Goal: Information Seeking & Learning: Learn about a topic

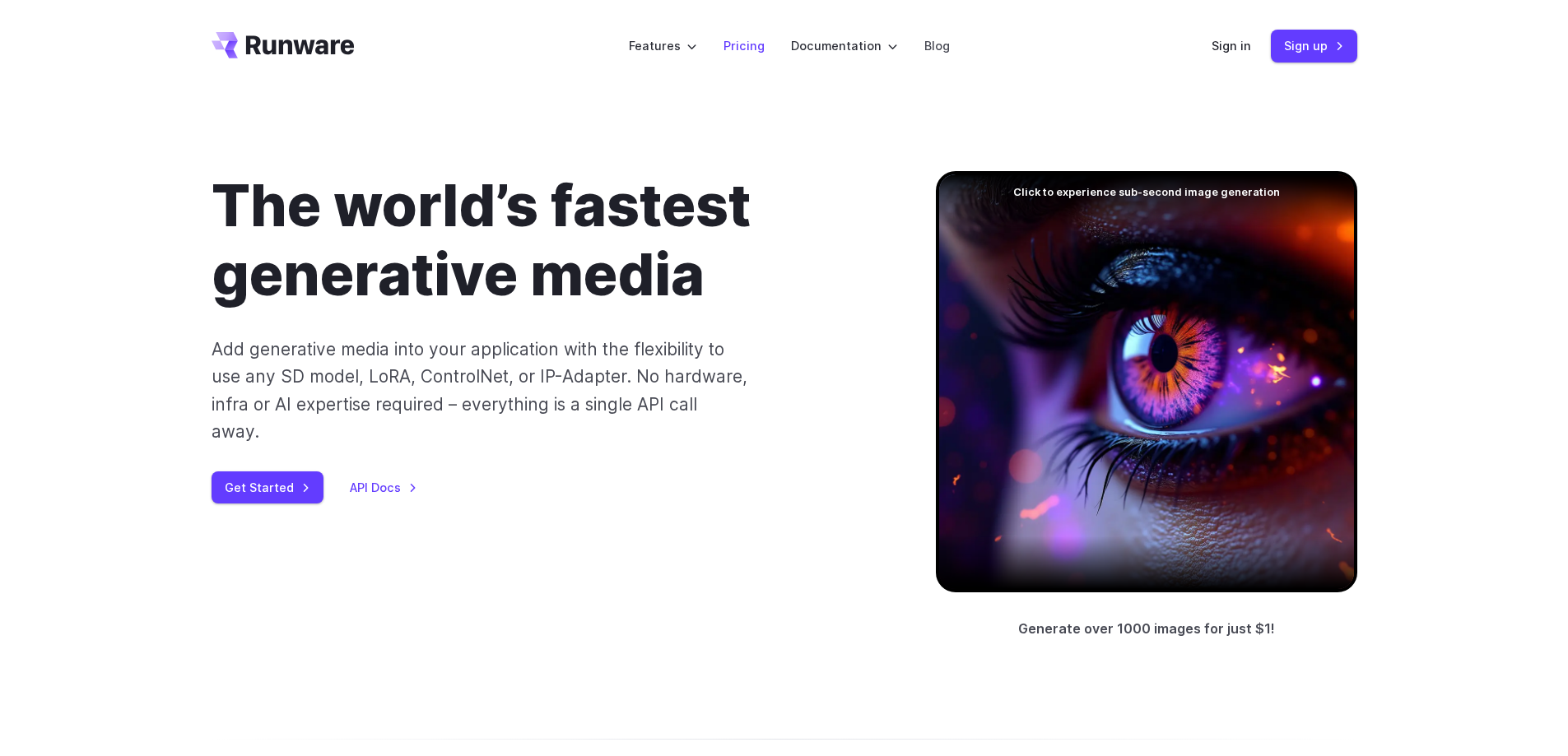
click at [752, 42] on link "Pricing" at bounding box center [745, 45] width 42 height 19
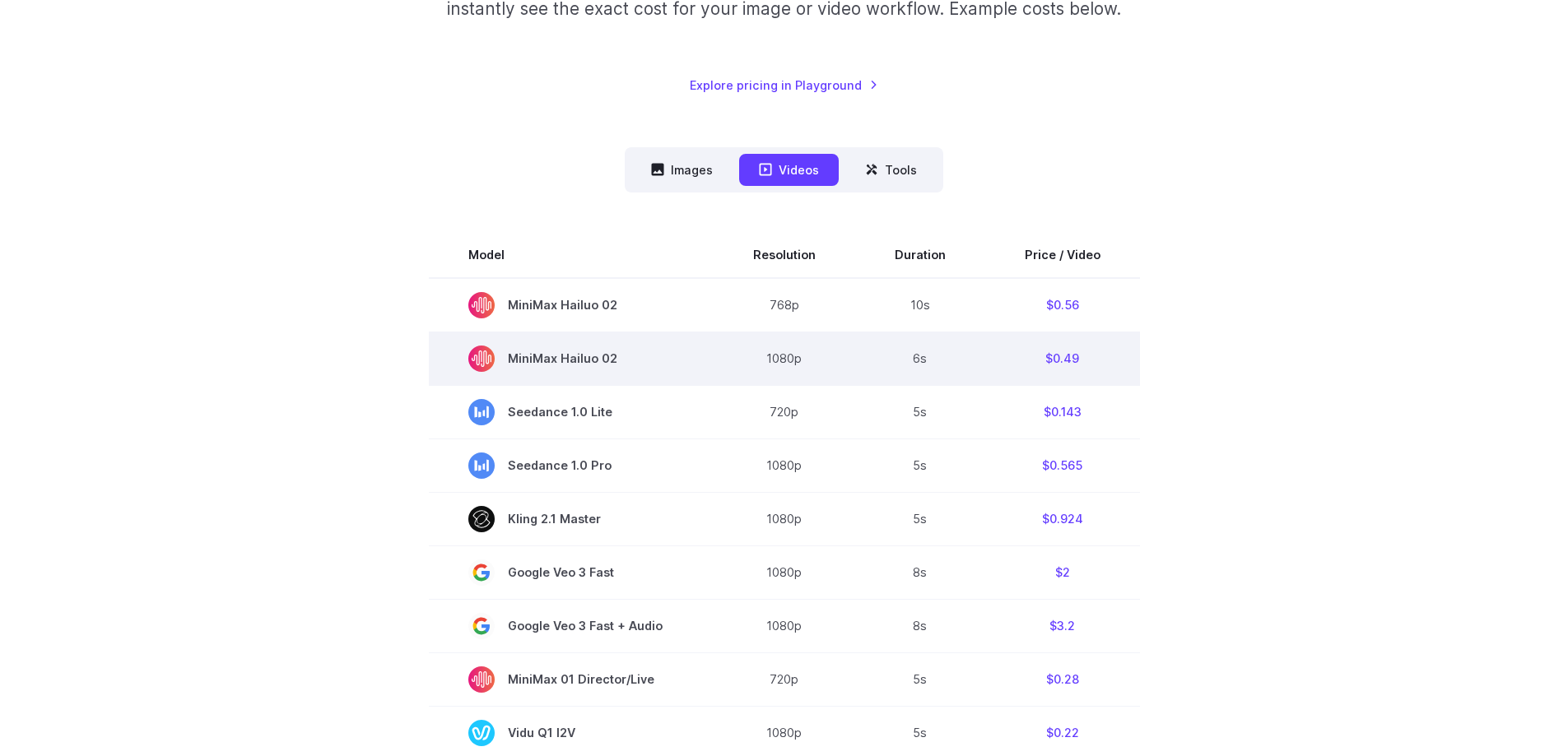
scroll to position [329, 0]
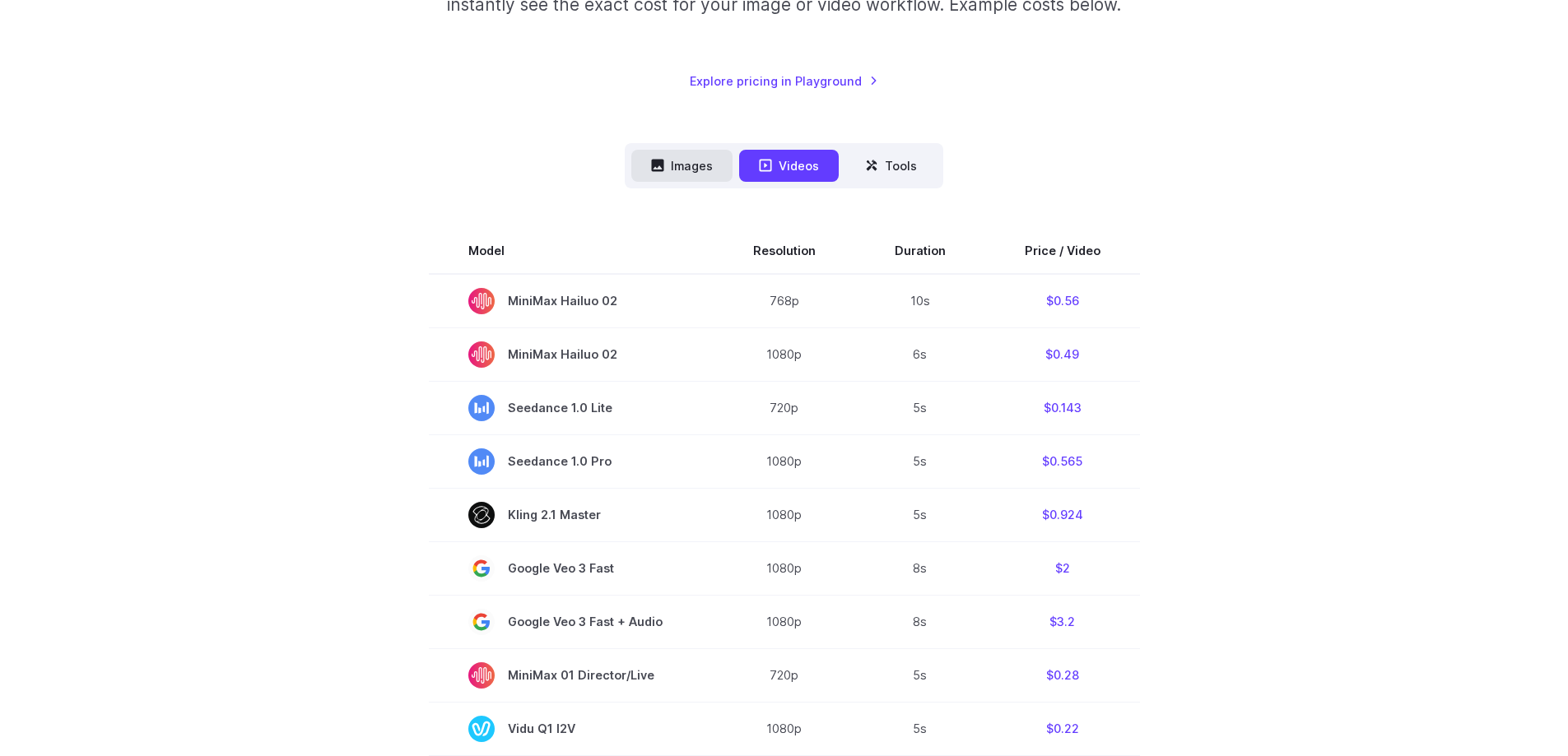
click at [704, 169] on button "Images" at bounding box center [681, 166] width 101 height 32
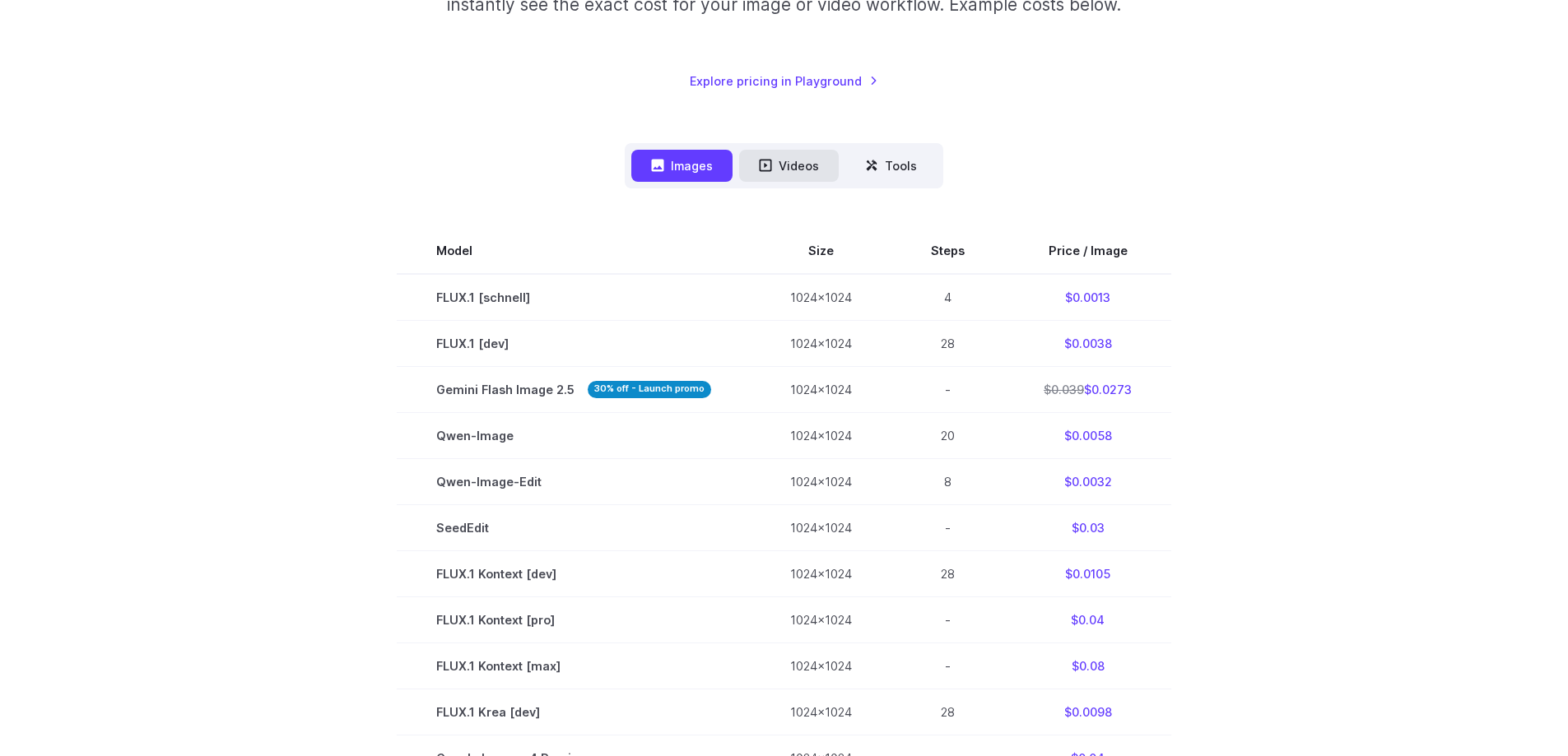
click at [794, 163] on button "Videos" at bounding box center [788, 166] width 99 height 32
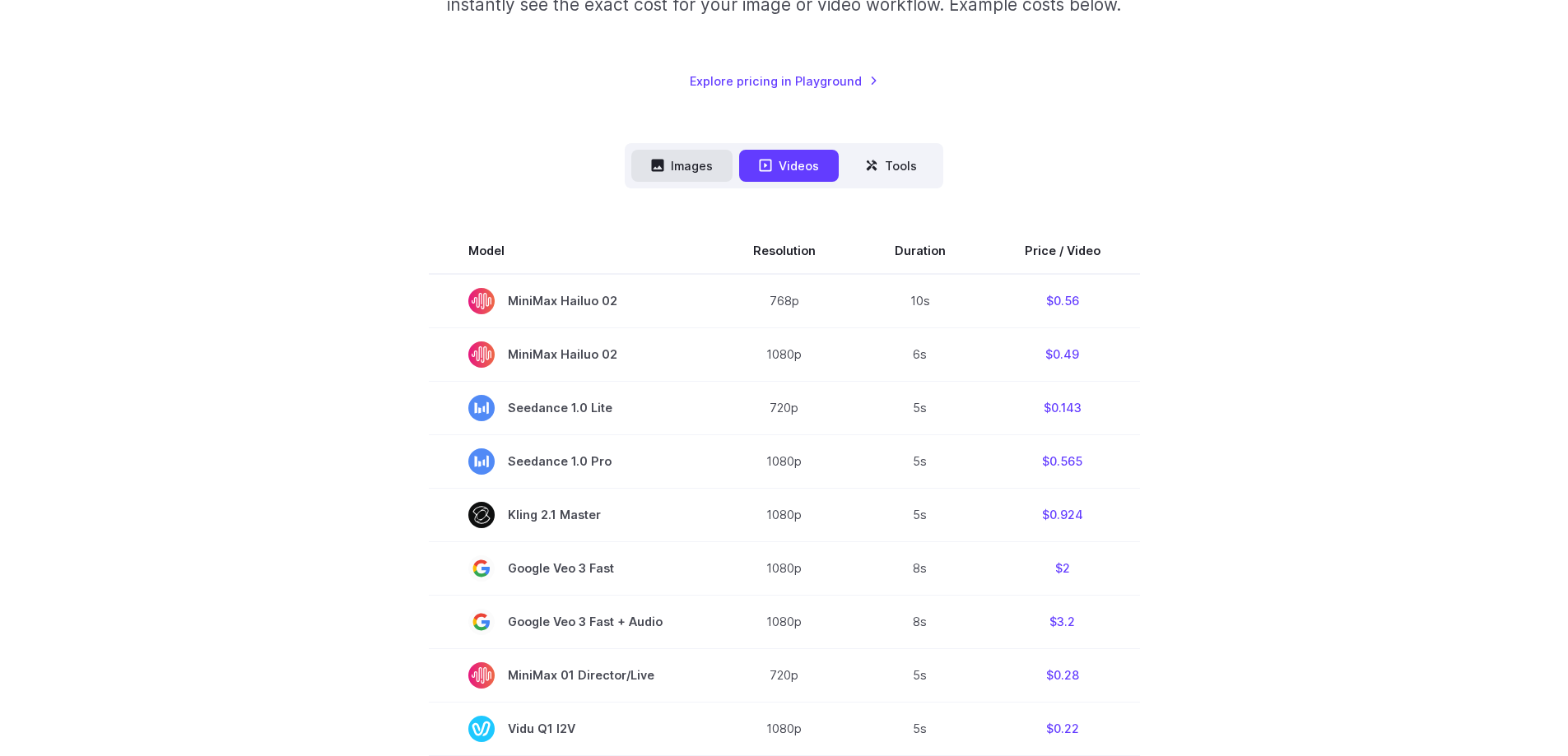
click at [685, 160] on button "Images" at bounding box center [681, 166] width 101 height 32
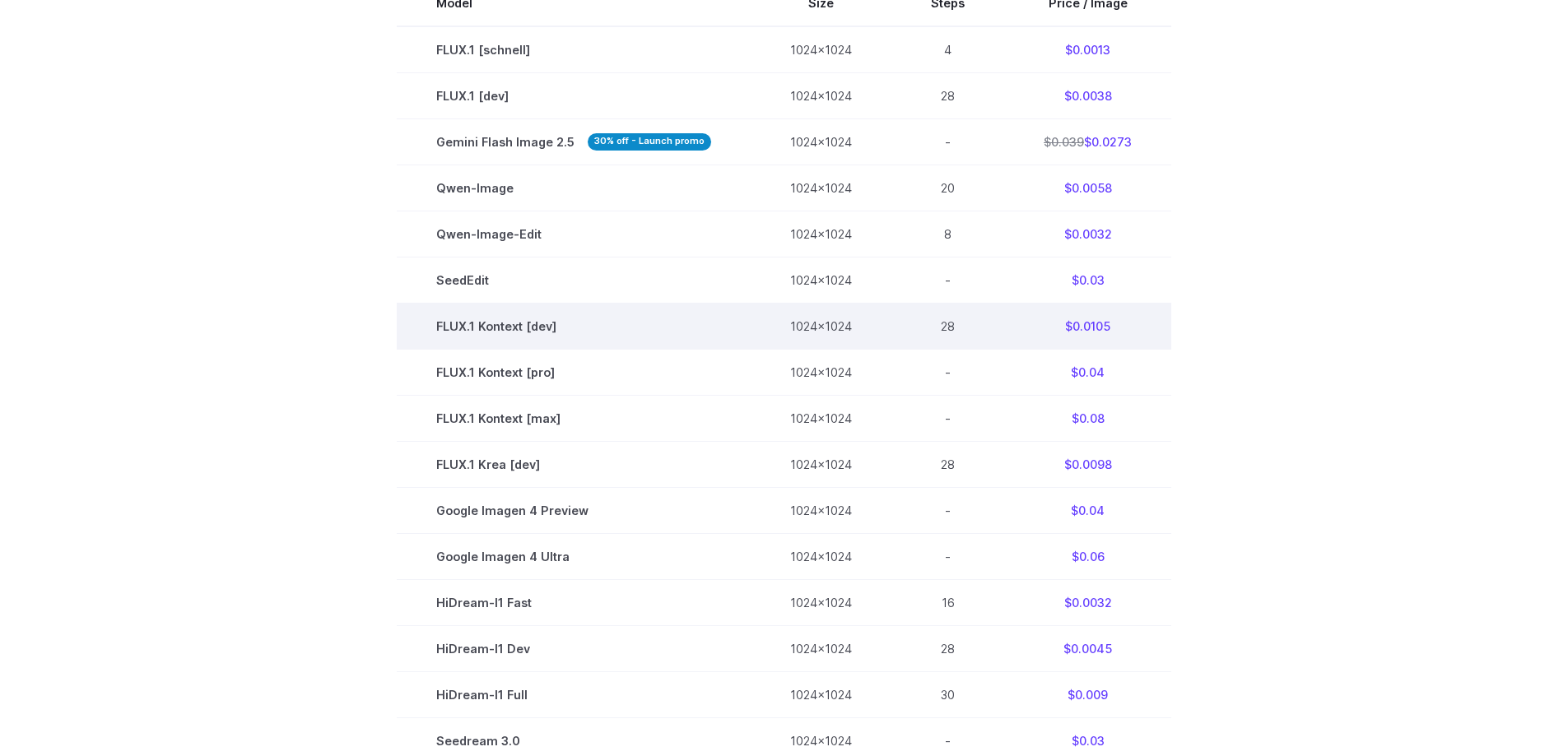
scroll to position [576, 0]
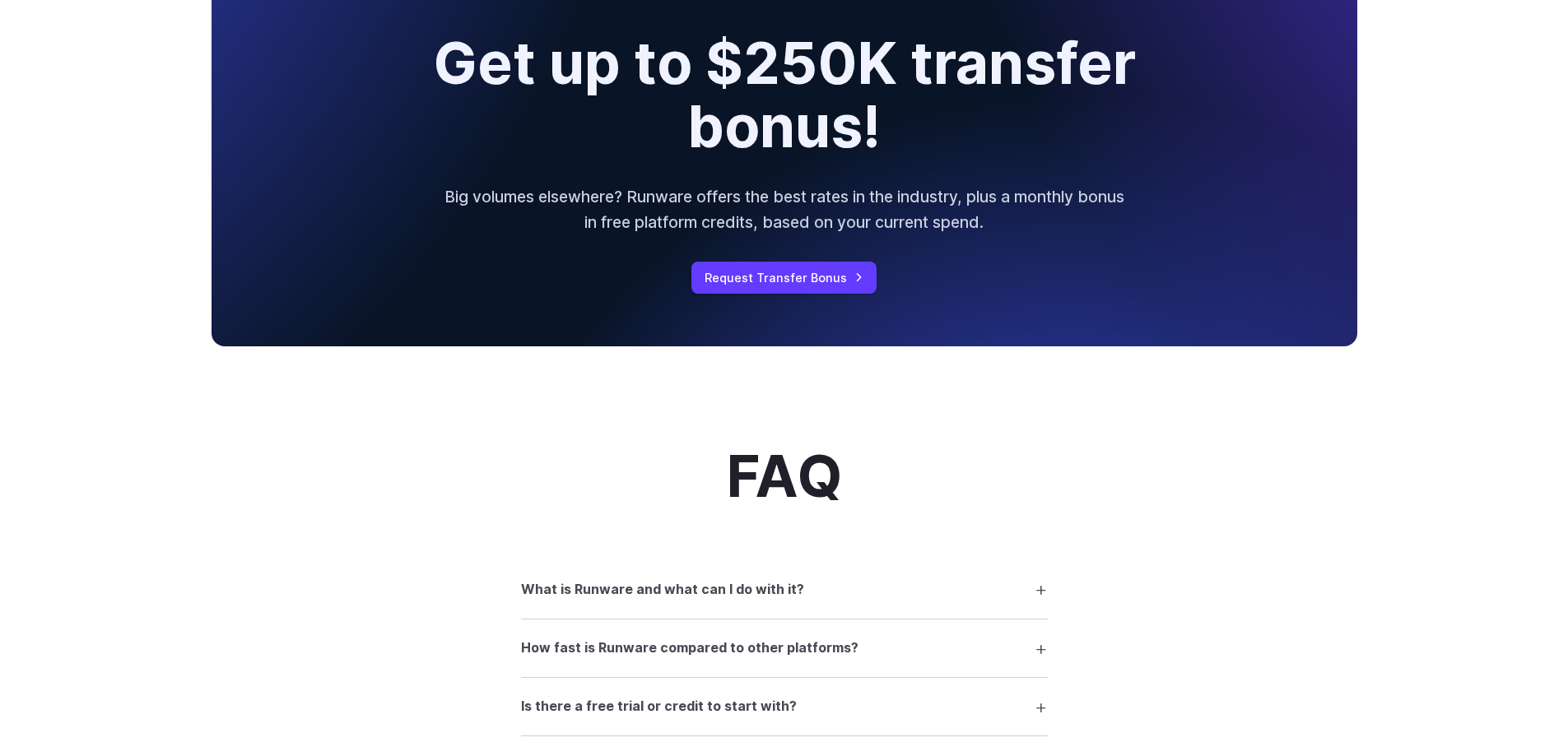
scroll to position [1893, 0]
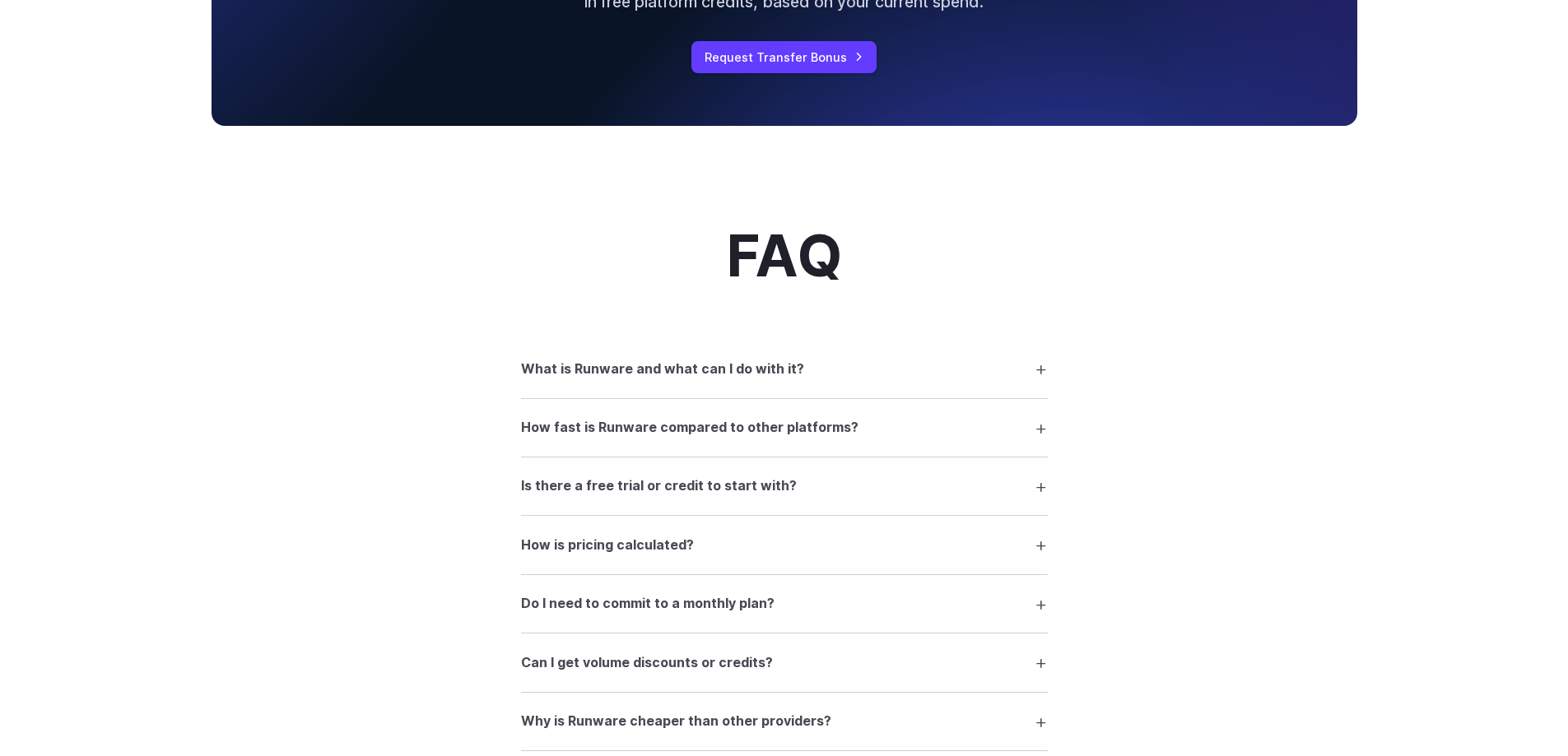
click at [734, 489] on h3 "Is there a free trial or credit to start with?" at bounding box center [659, 486] width 276 height 22
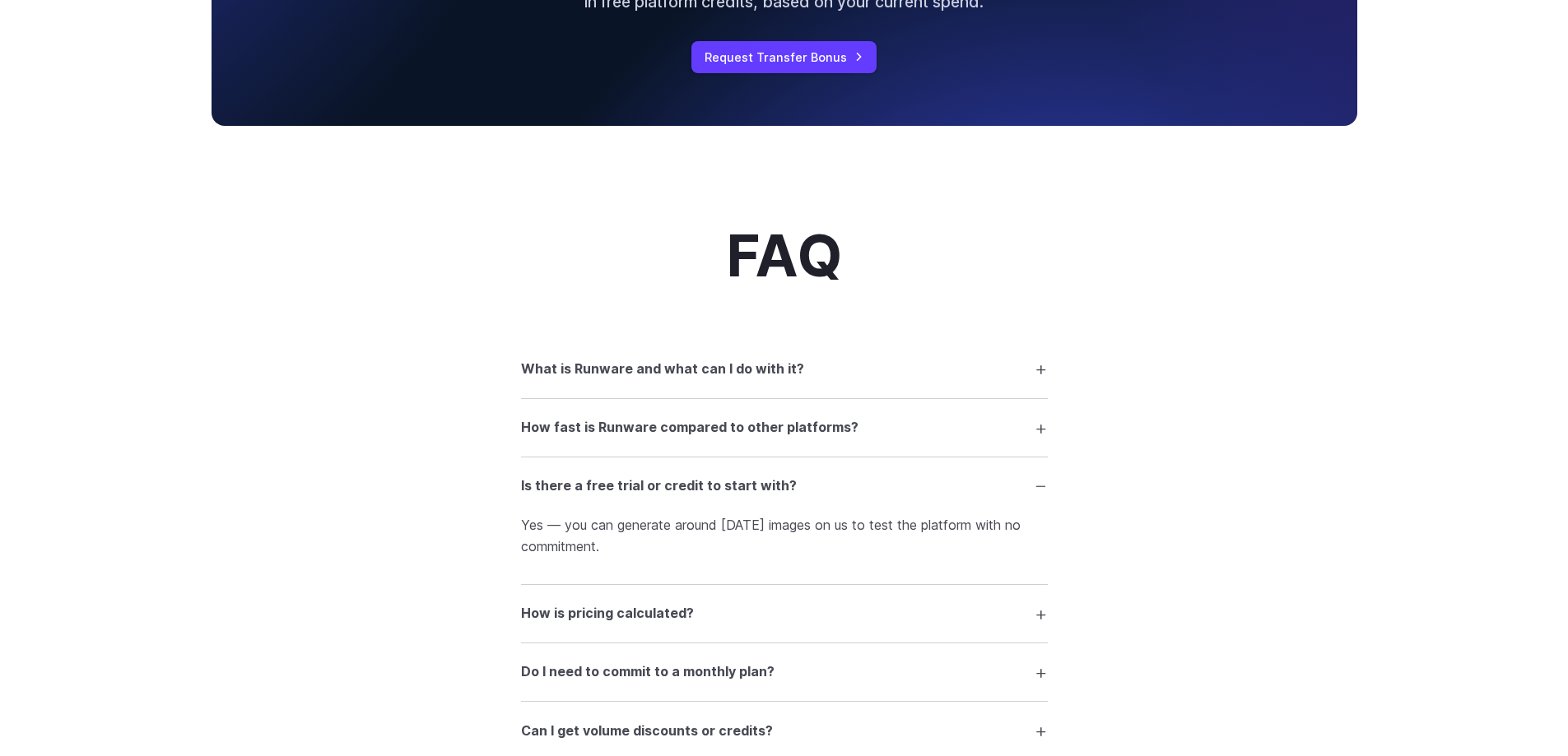
click at [674, 488] on h3 "Is there a free trial or credit to start with?" at bounding box center [659, 486] width 276 height 22
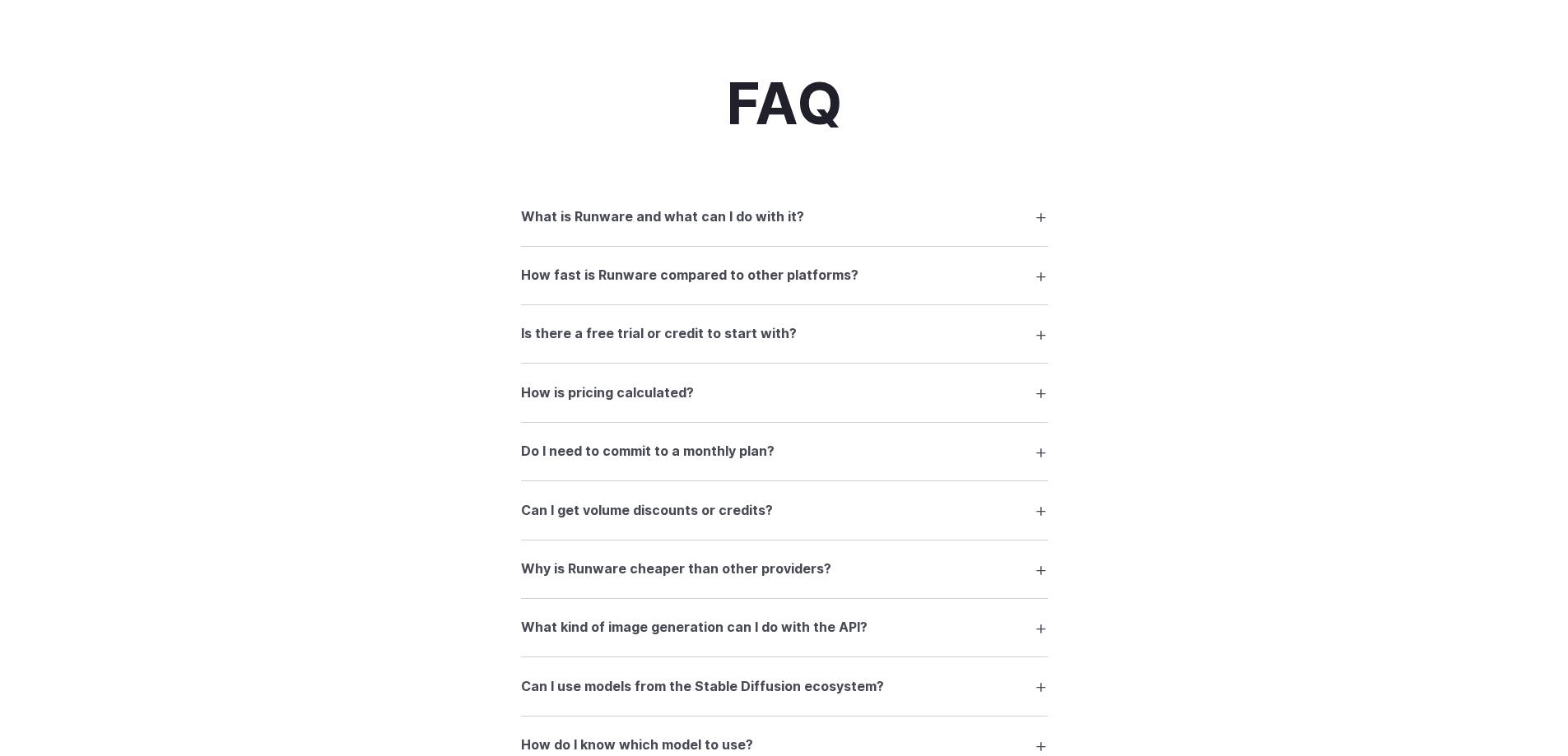
scroll to position [2058, 0]
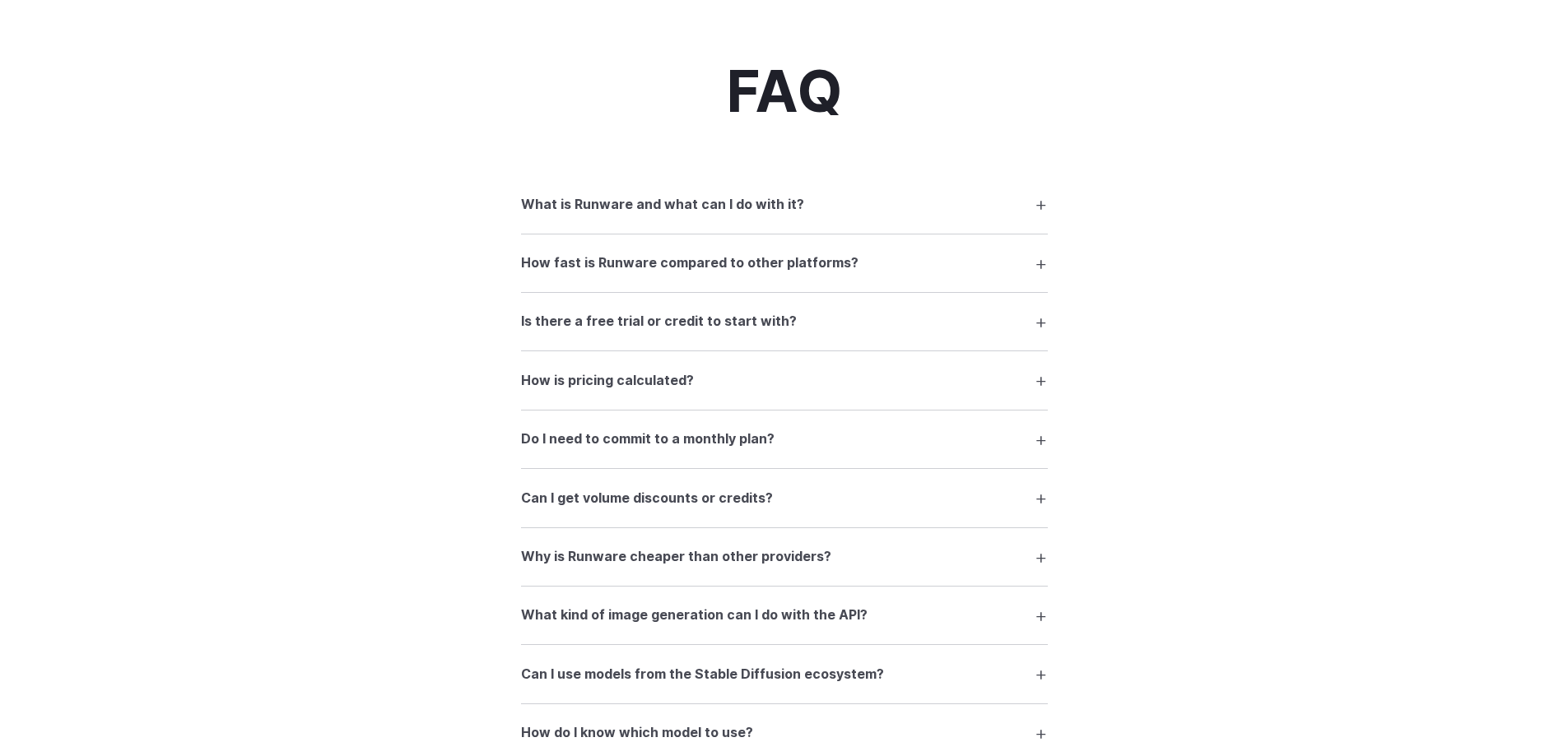
click at [697, 453] on summary "Do I need to commit to a monthly plan?" at bounding box center [784, 439] width 526 height 31
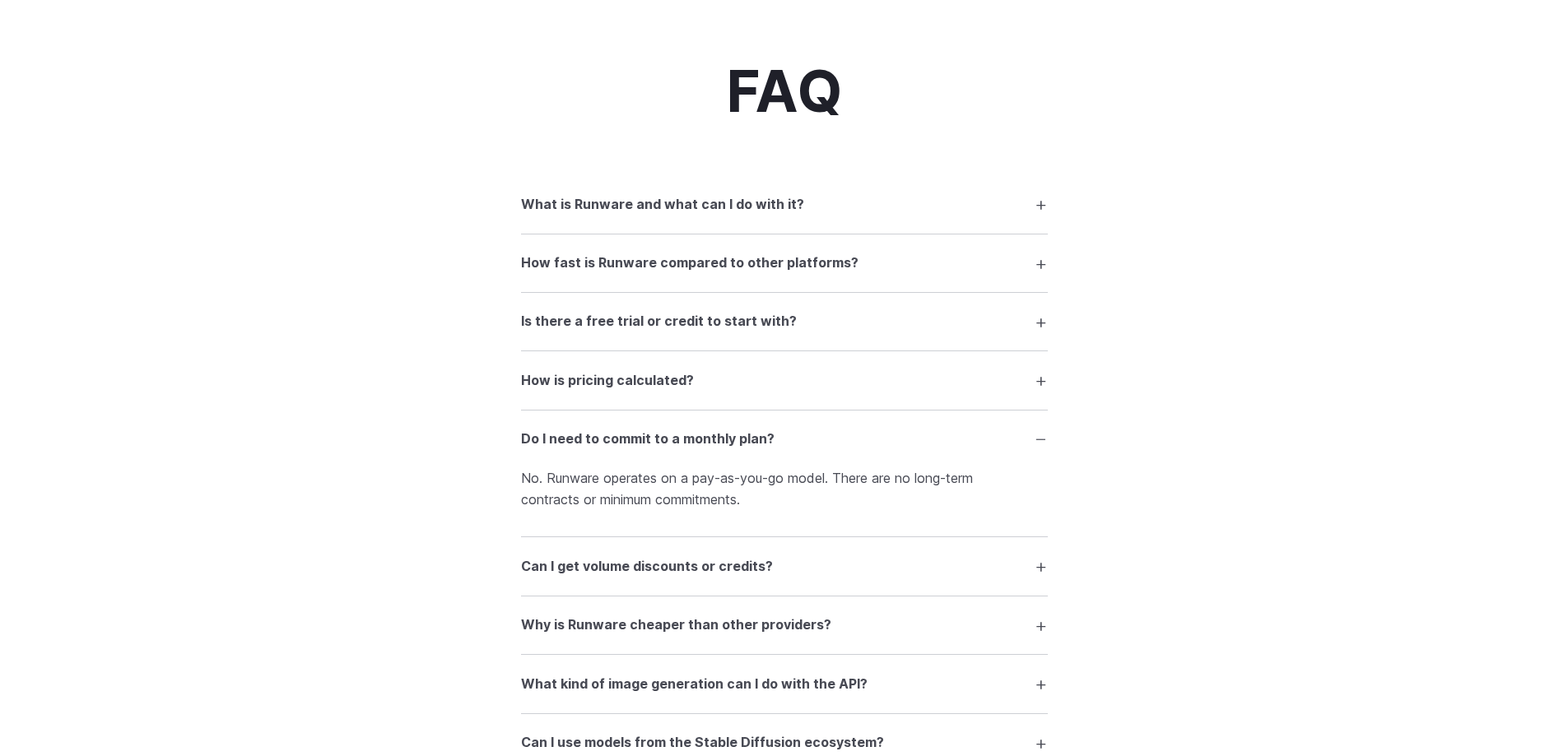
click at [725, 436] on h3 "Do I need to commit to a monthly plan?" at bounding box center [647, 439] width 253 height 22
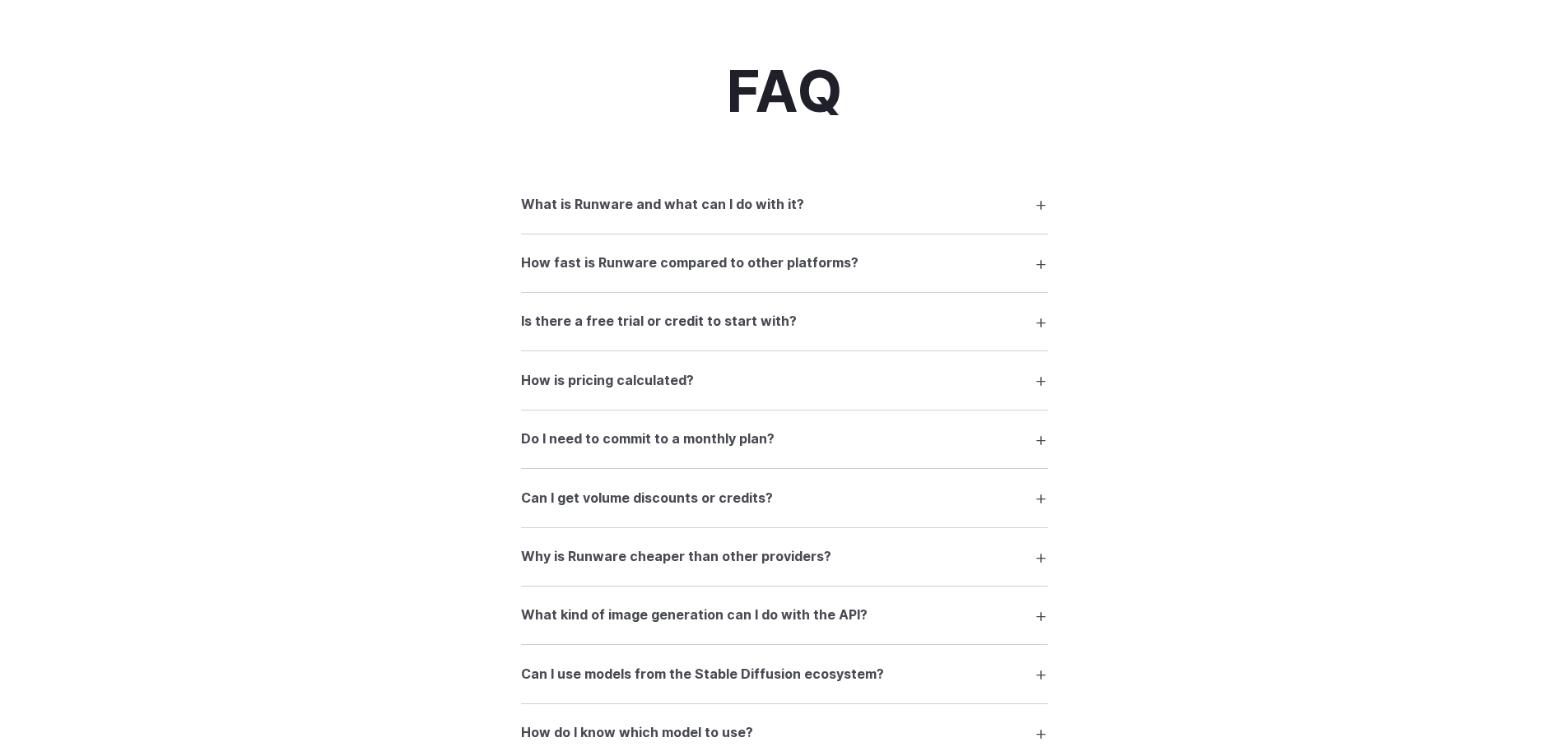
click at [718, 490] on h3 "Can I get volume discounts or credits?" at bounding box center [646, 499] width 252 height 22
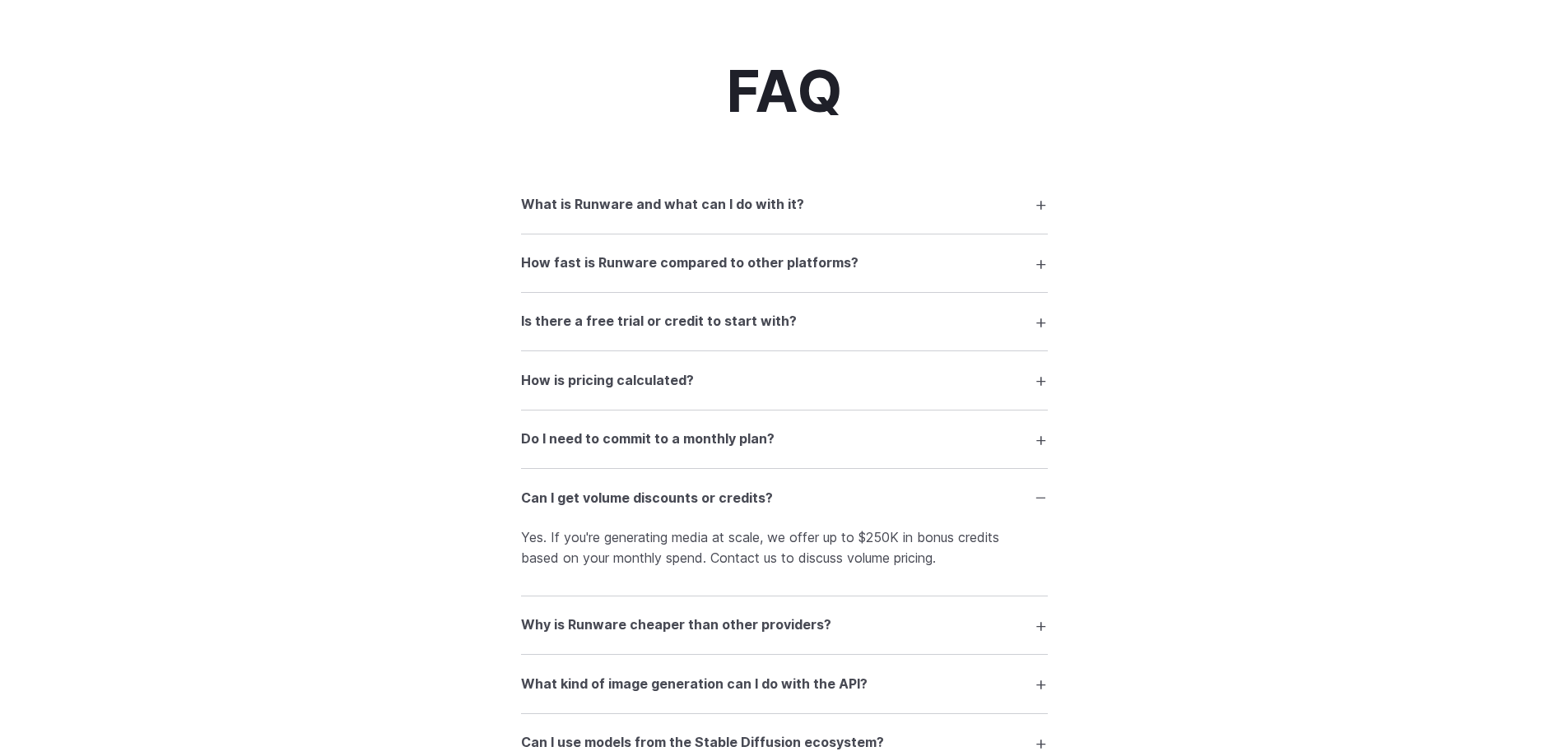
click at [718, 490] on h3 "Can I get volume discounts or credits?" at bounding box center [646, 499] width 252 height 22
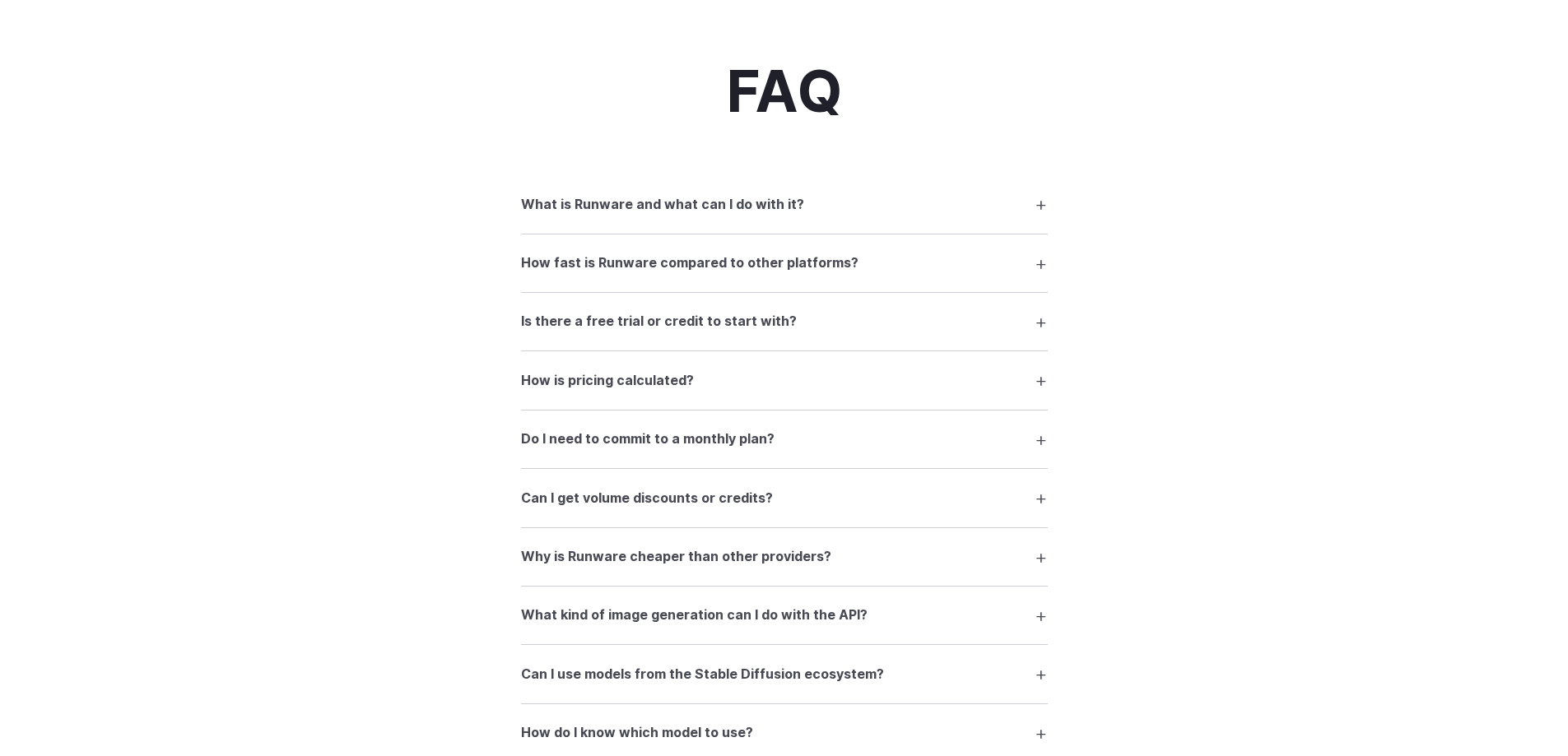
click at [656, 562] on h3 "Why is Runware cheaper than other providers?" at bounding box center [676, 557] width 310 height 22
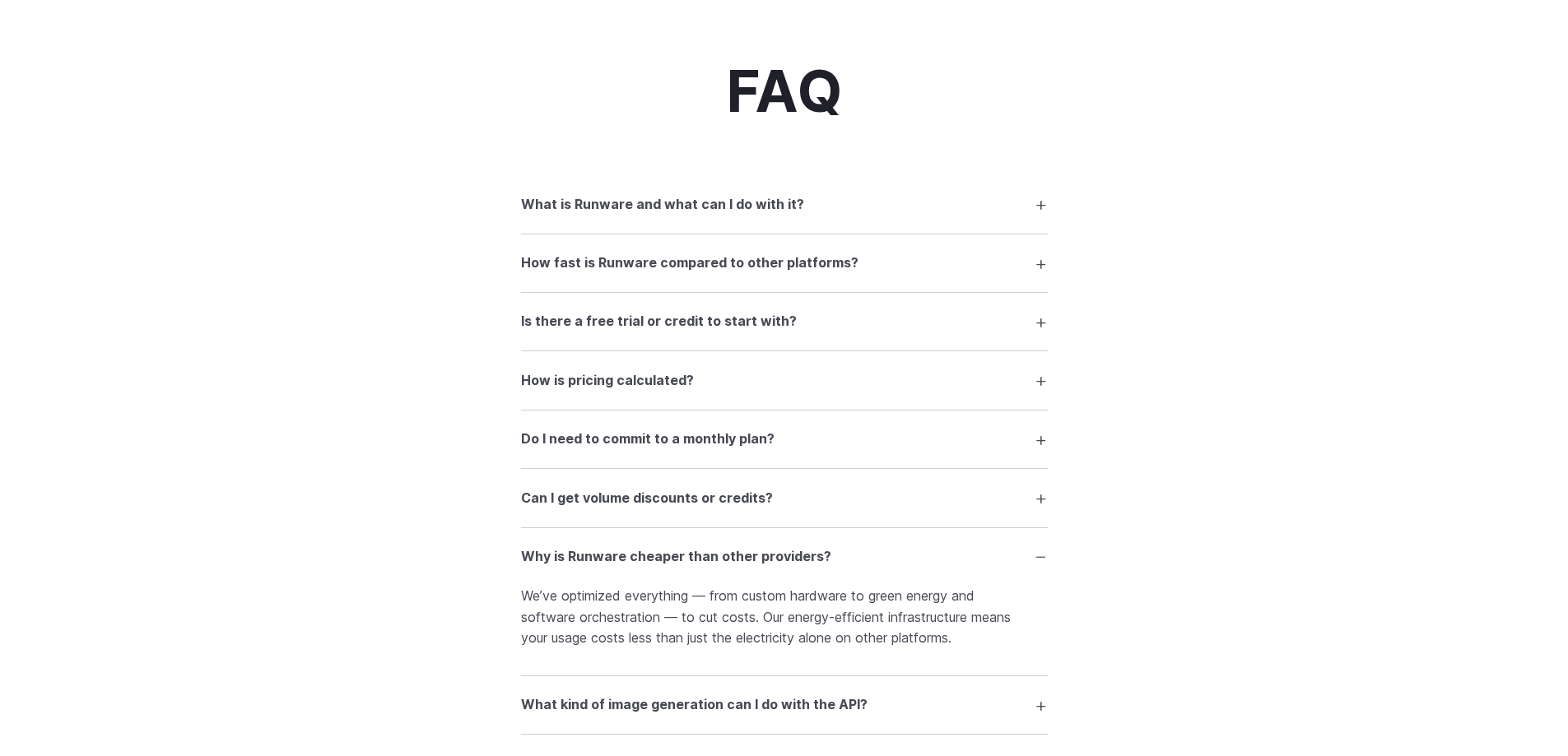
click at [656, 562] on h3 "Why is Runware cheaper than other providers?" at bounding box center [676, 557] width 310 height 22
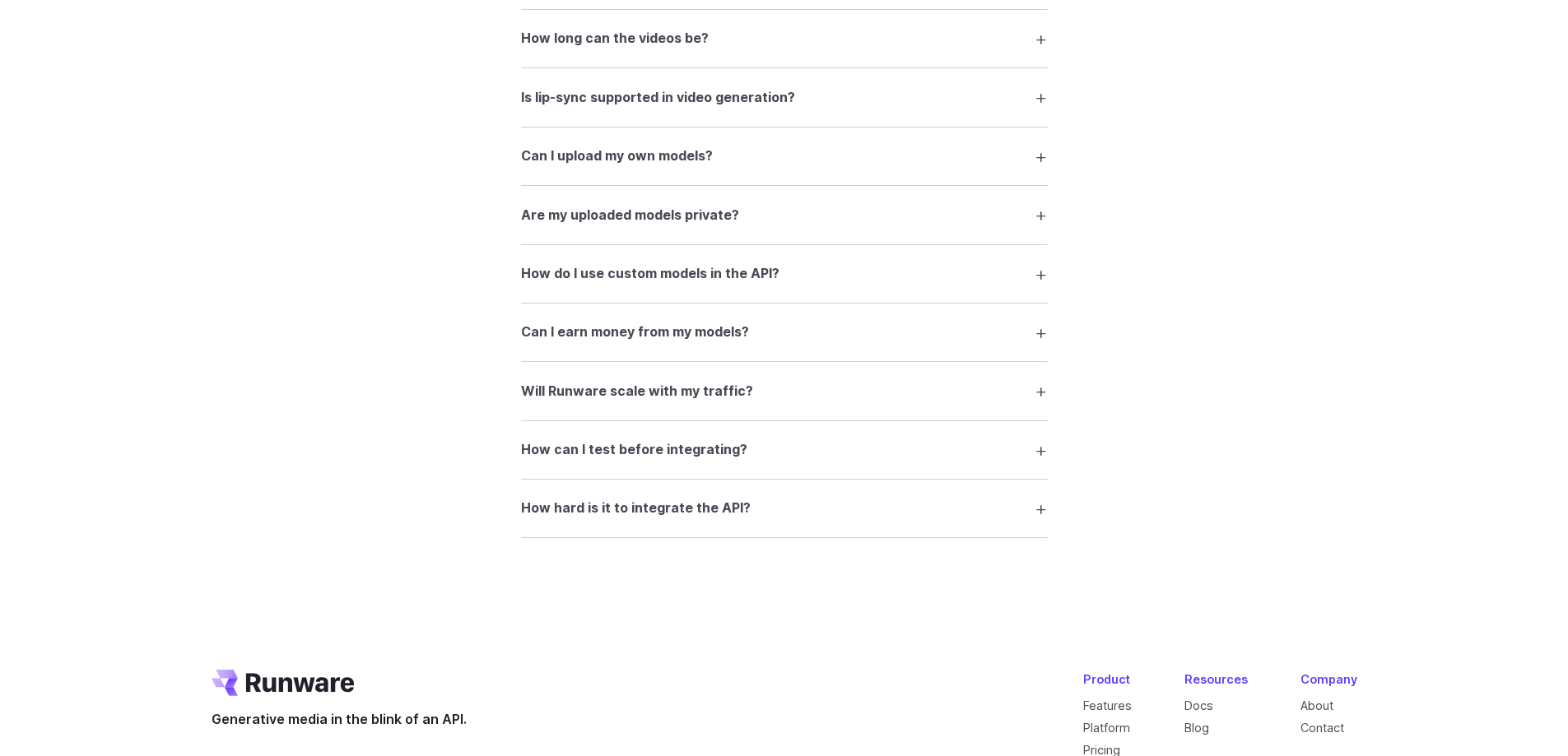
scroll to position [3058, 0]
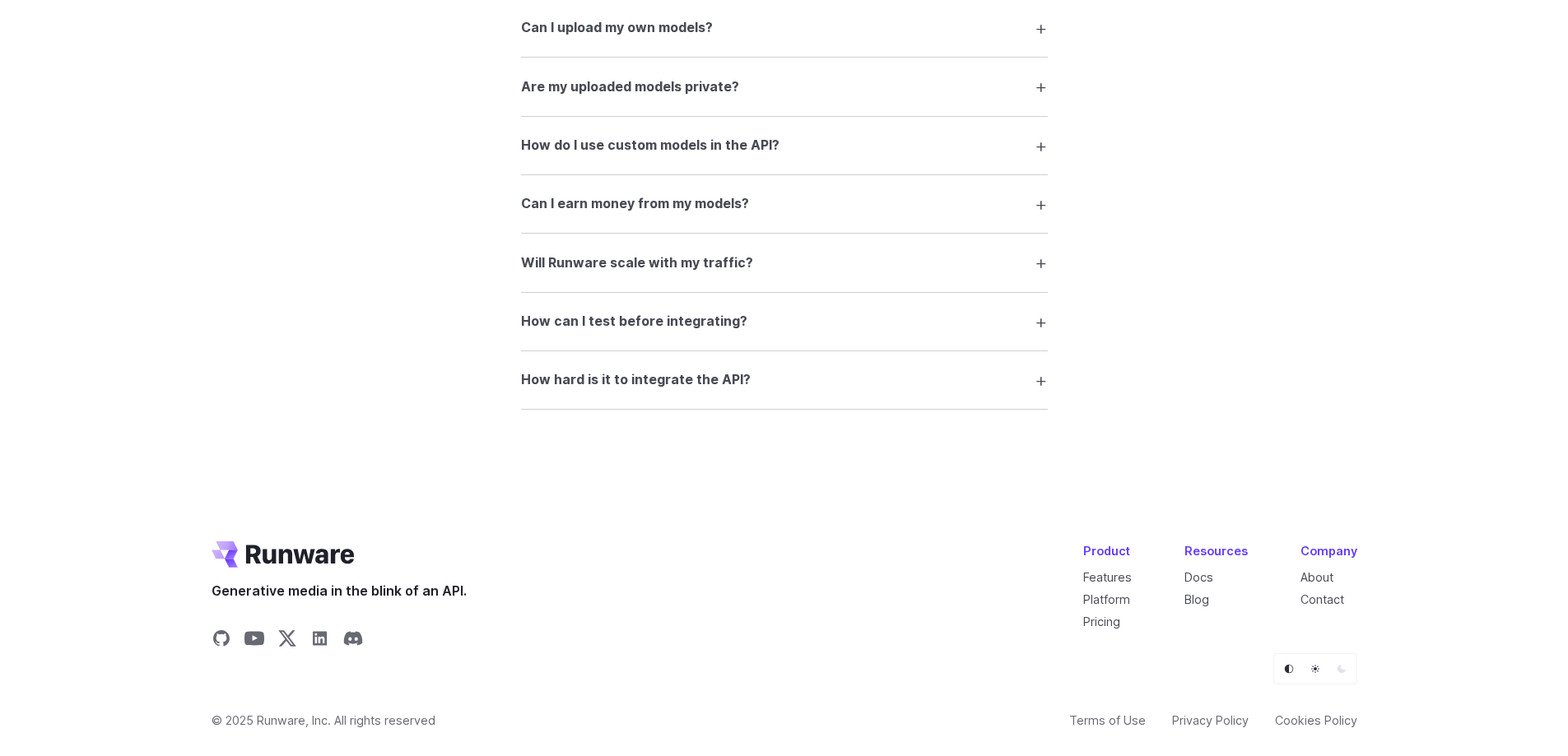
click at [634, 392] on summary "How hard is it to integrate the API?" at bounding box center [784, 380] width 526 height 31
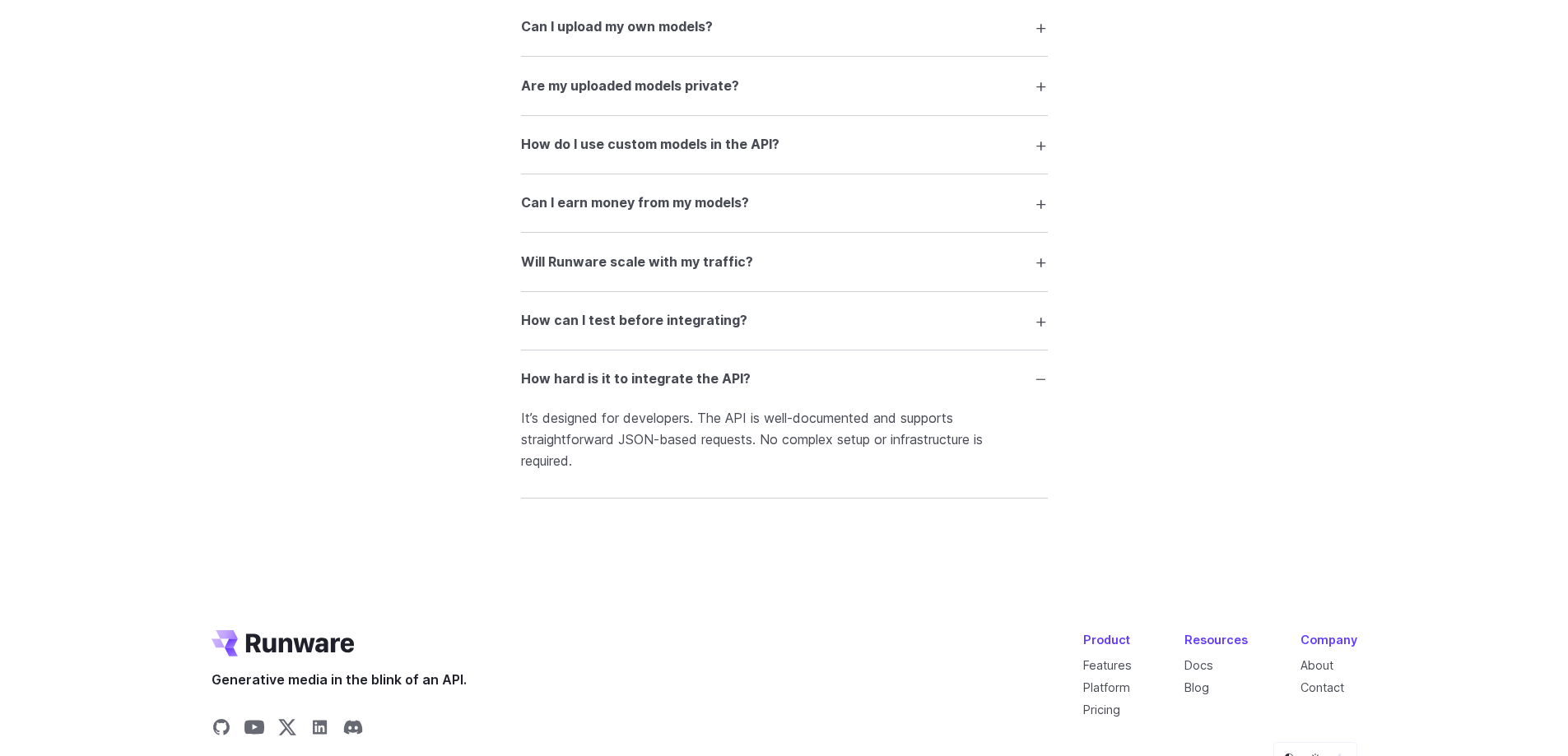
click at [642, 386] on h3 "How hard is it to integrate the API?" at bounding box center [635, 379] width 230 height 22
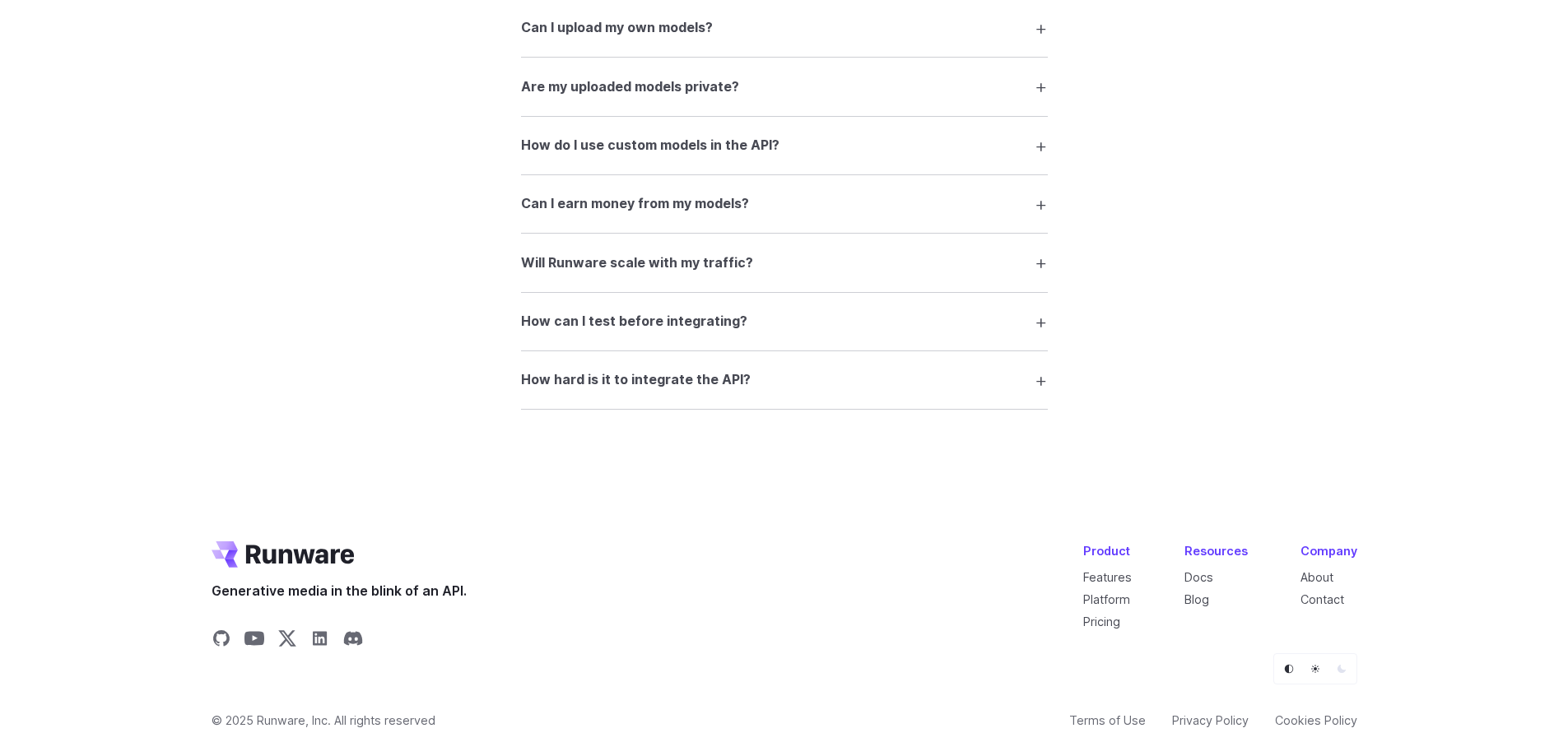
click at [647, 322] on h3 "How can I test before integrating?" at bounding box center [634, 321] width 227 height 22
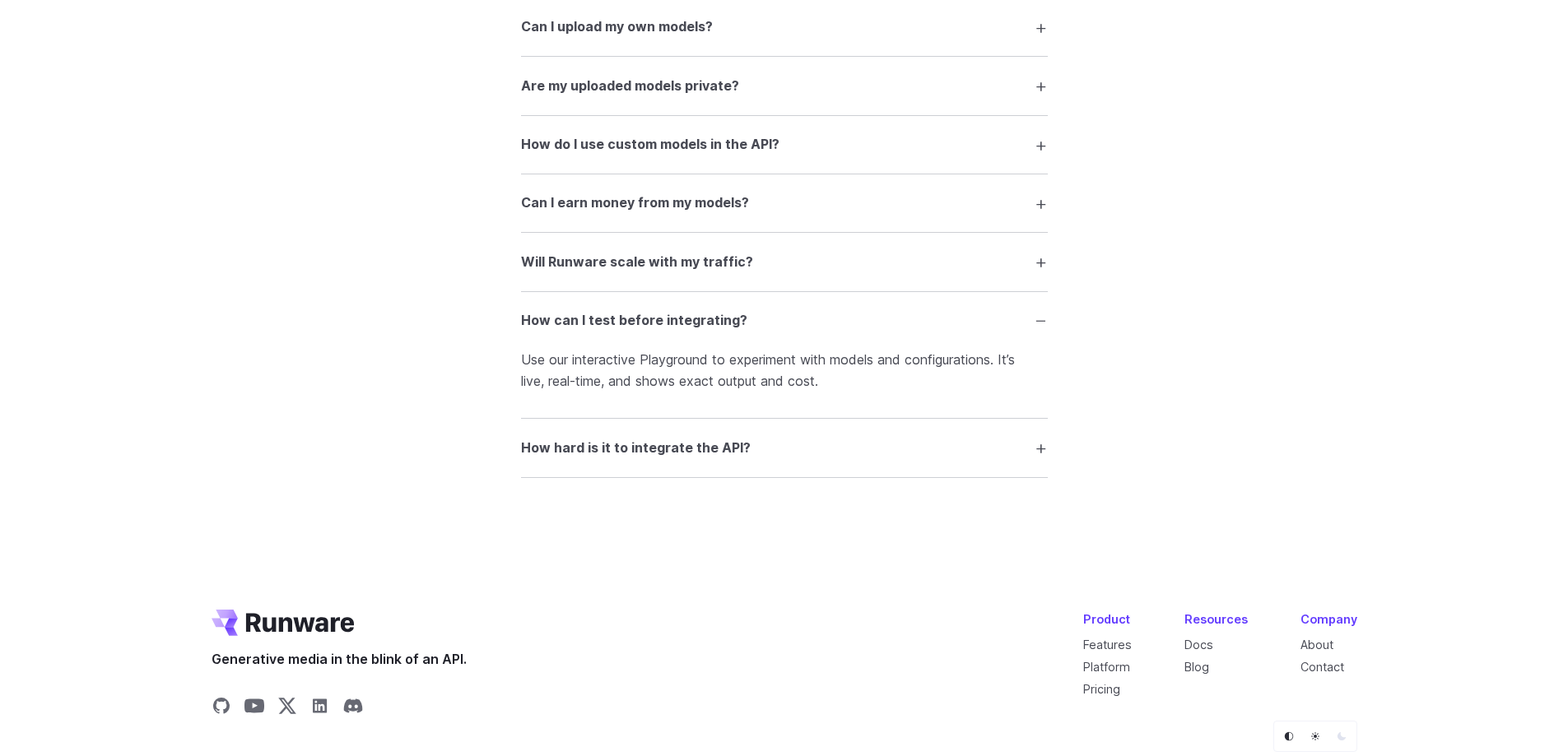
click at [640, 329] on h3 "How can I test before integrating?" at bounding box center [634, 320] width 227 height 22
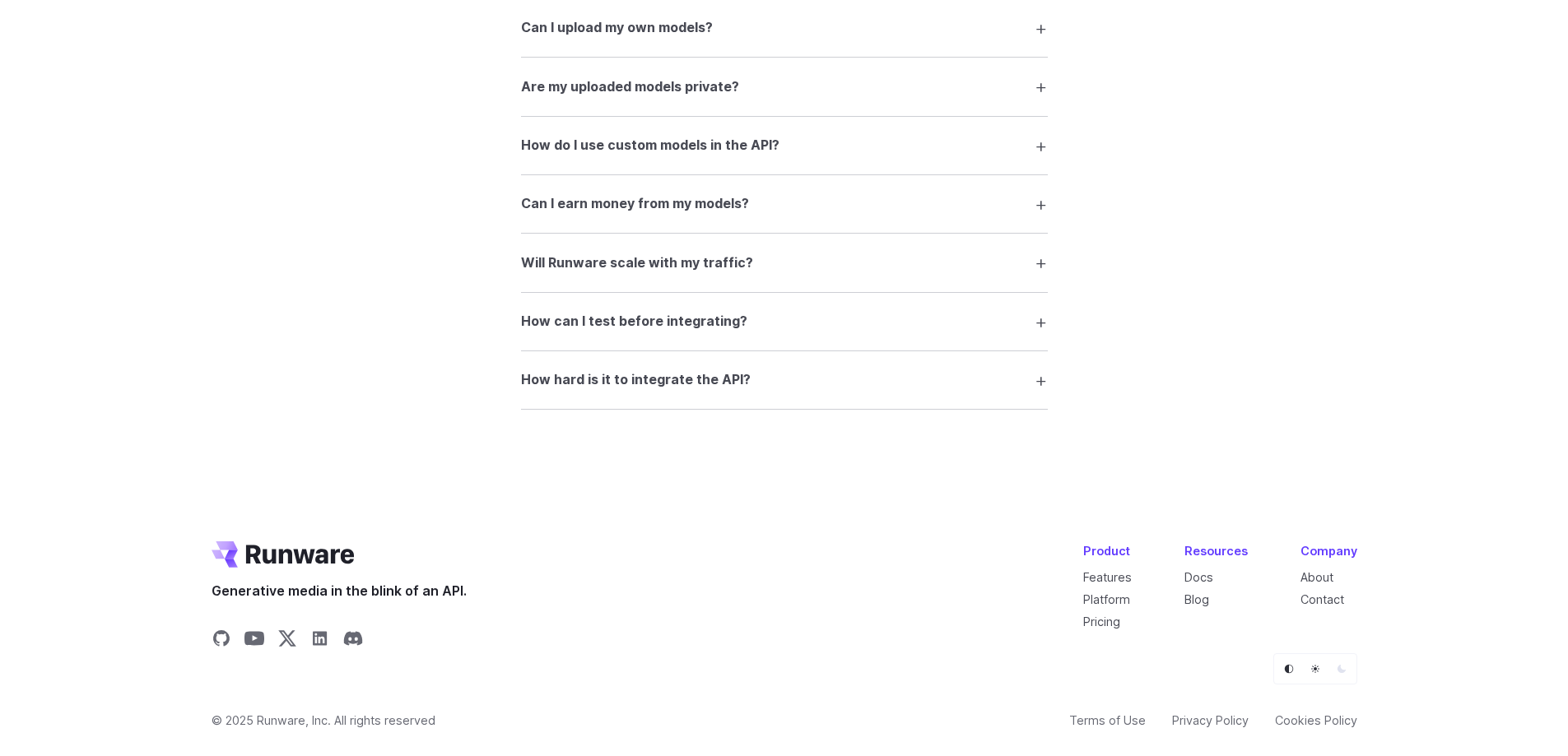
click at [622, 273] on h3 "Will Runware scale with my traffic?" at bounding box center [637, 263] width 233 height 22
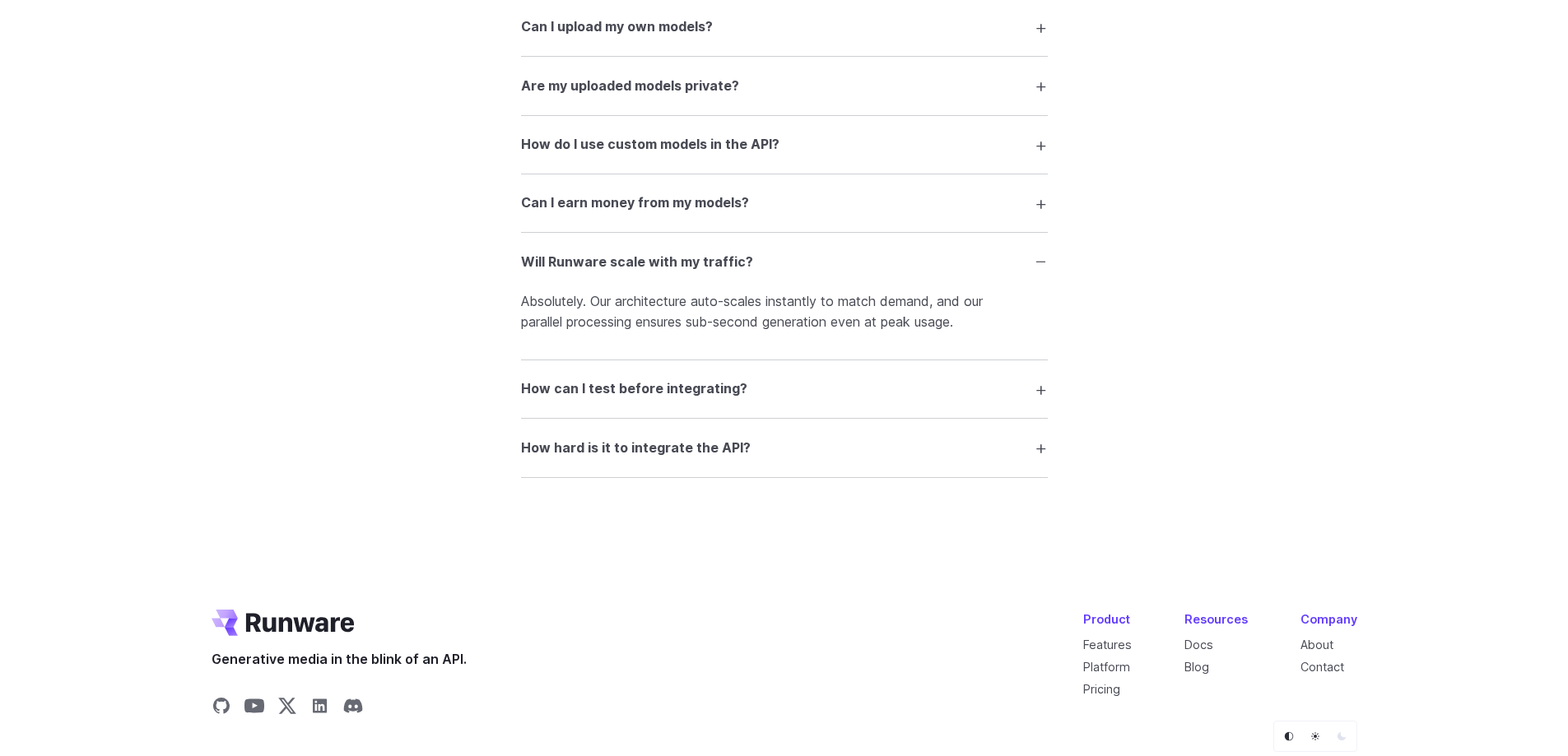
click at [629, 266] on h3 "Will Runware scale with my traffic?" at bounding box center [637, 263] width 233 height 22
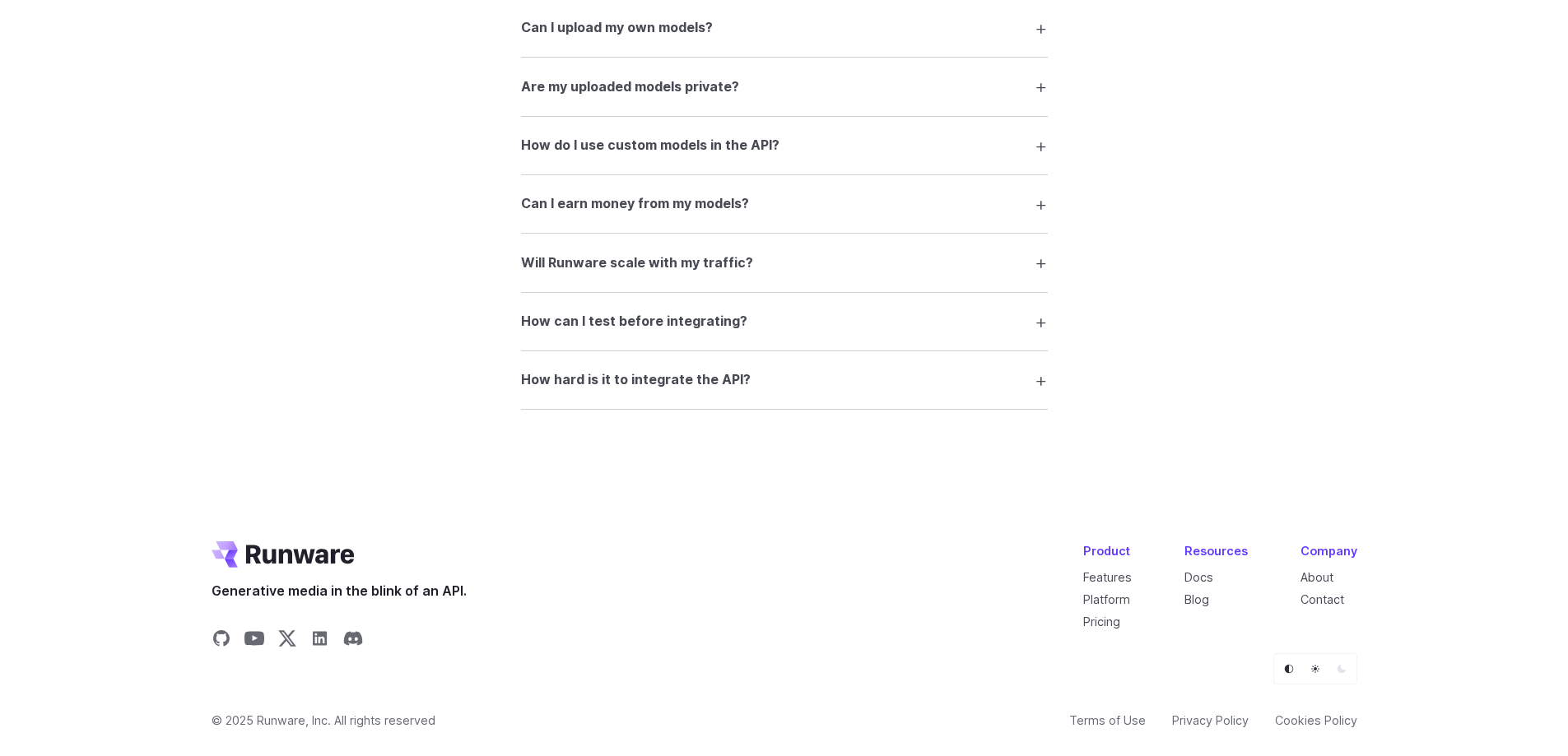
click at [639, 214] on h3 "Can I earn money from my models?" at bounding box center [634, 204] width 228 height 22
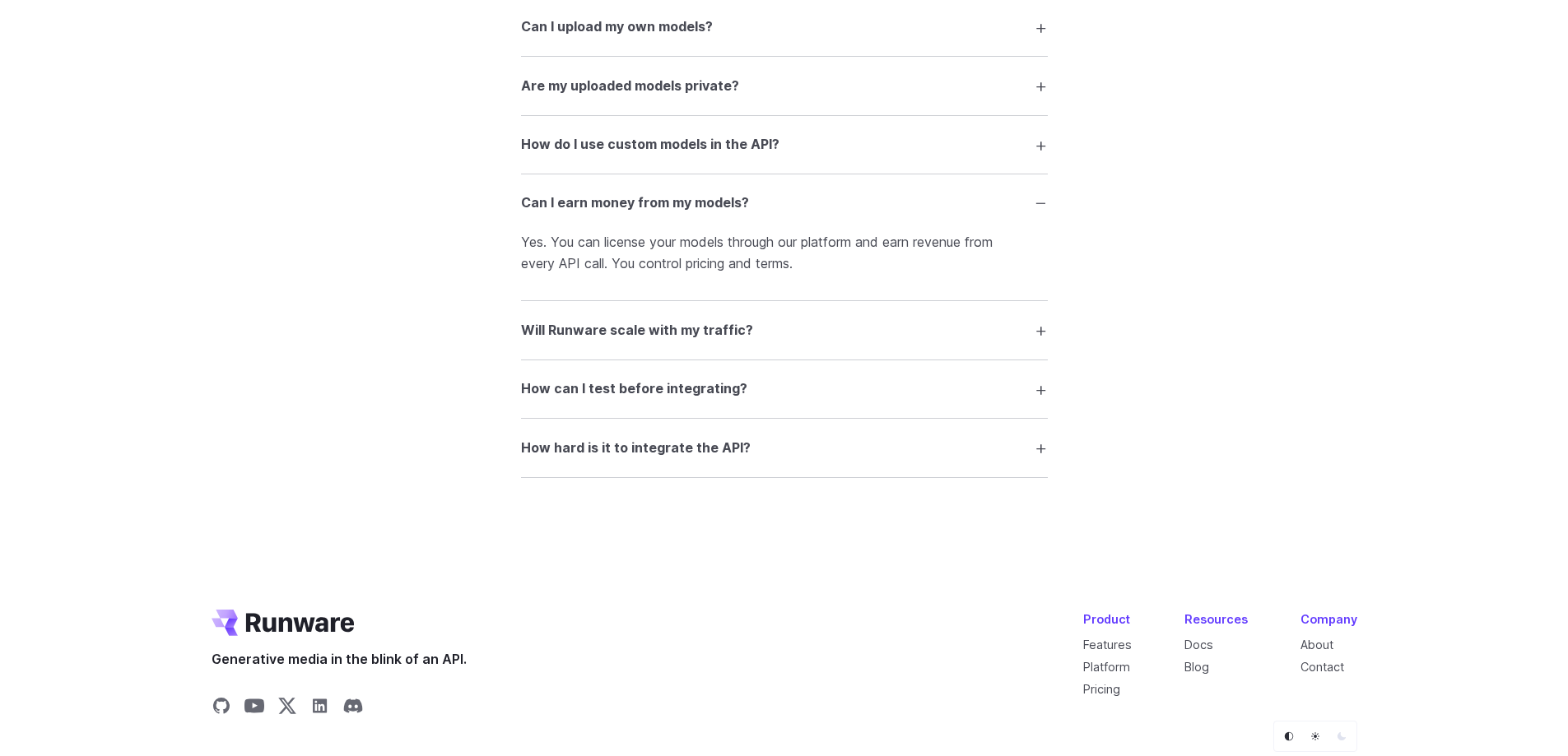
click at [639, 214] on h3 "Can I earn money from my models?" at bounding box center [634, 203] width 228 height 22
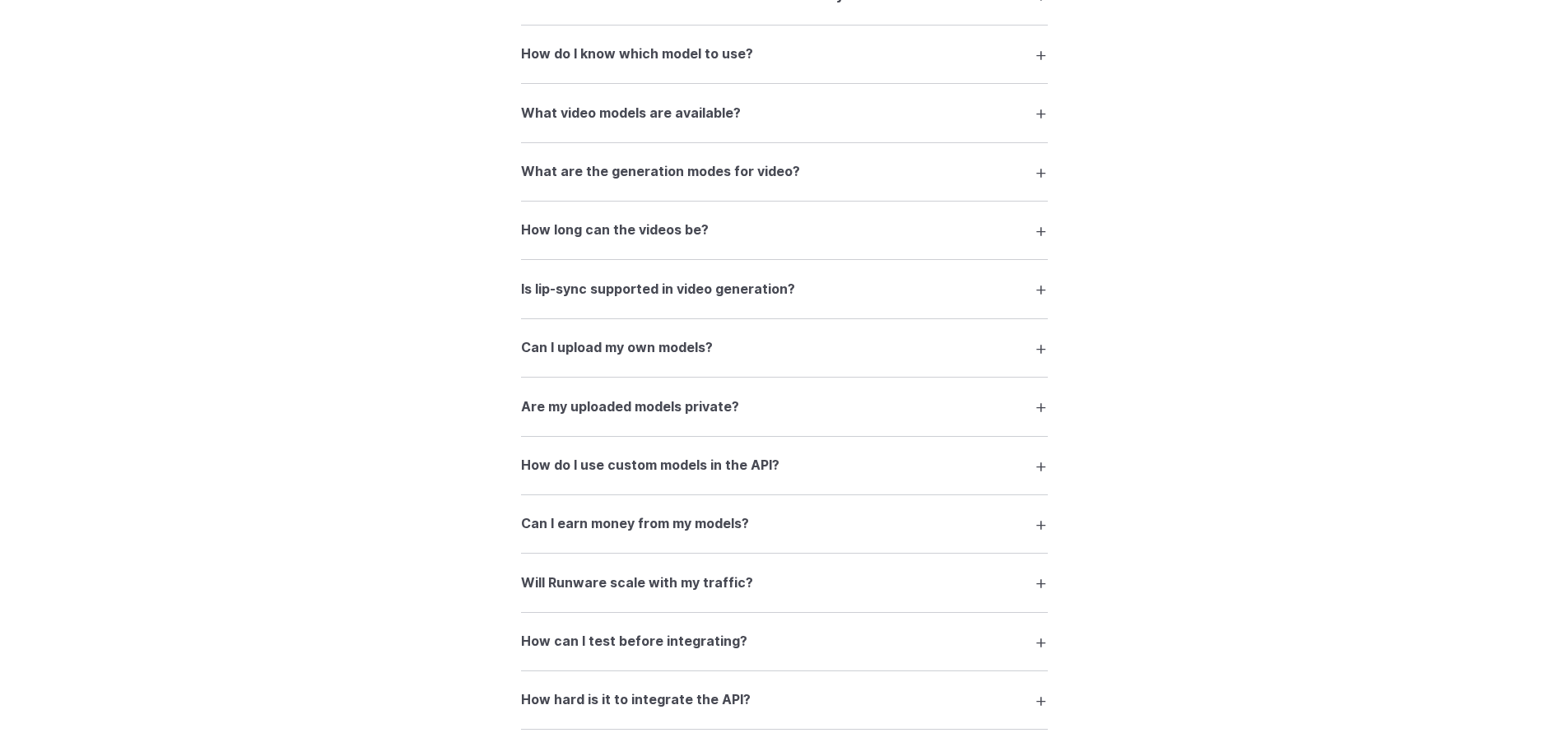
scroll to position [2728, 0]
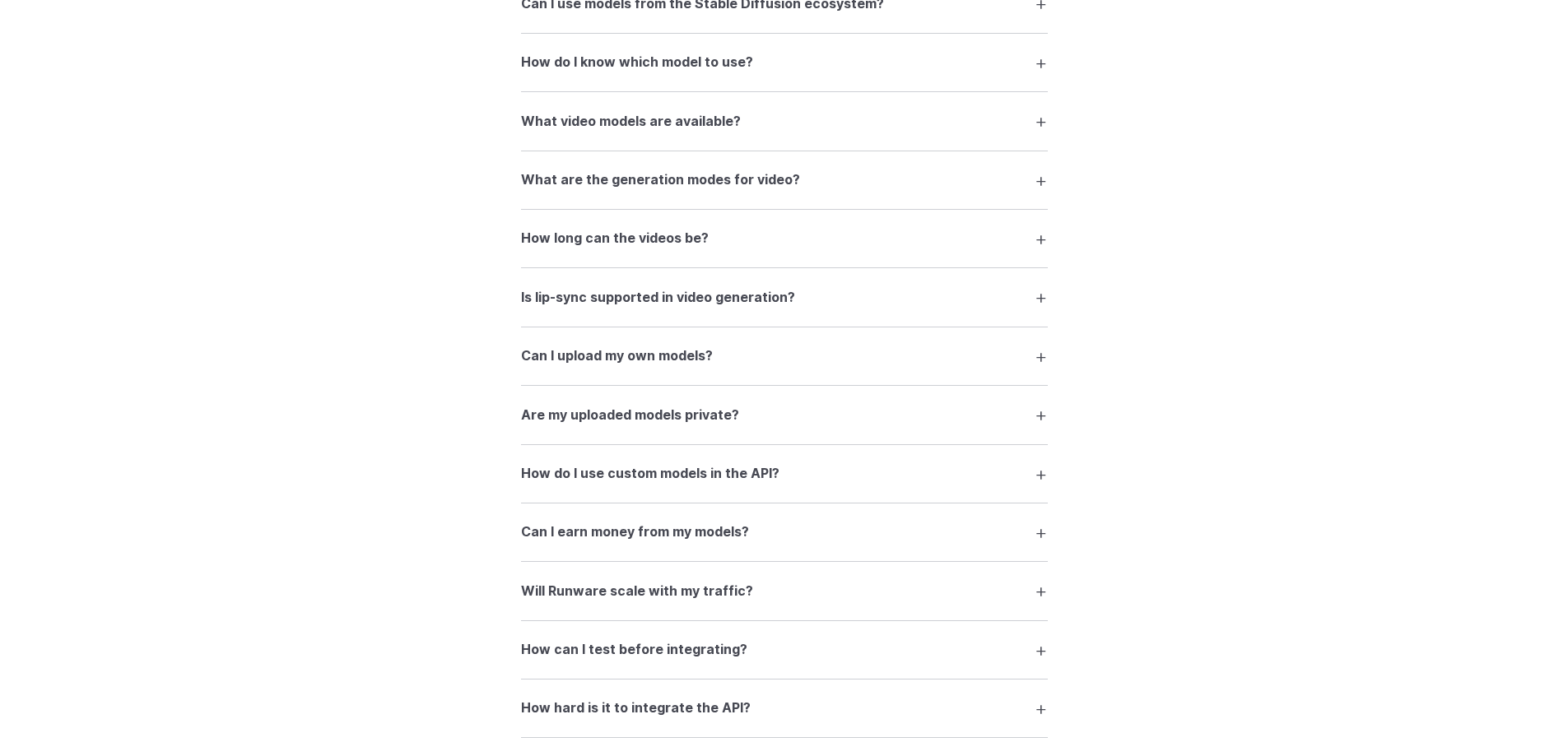
click at [701, 354] on h3 "Can I upload my own models?" at bounding box center [616, 356] width 192 height 22
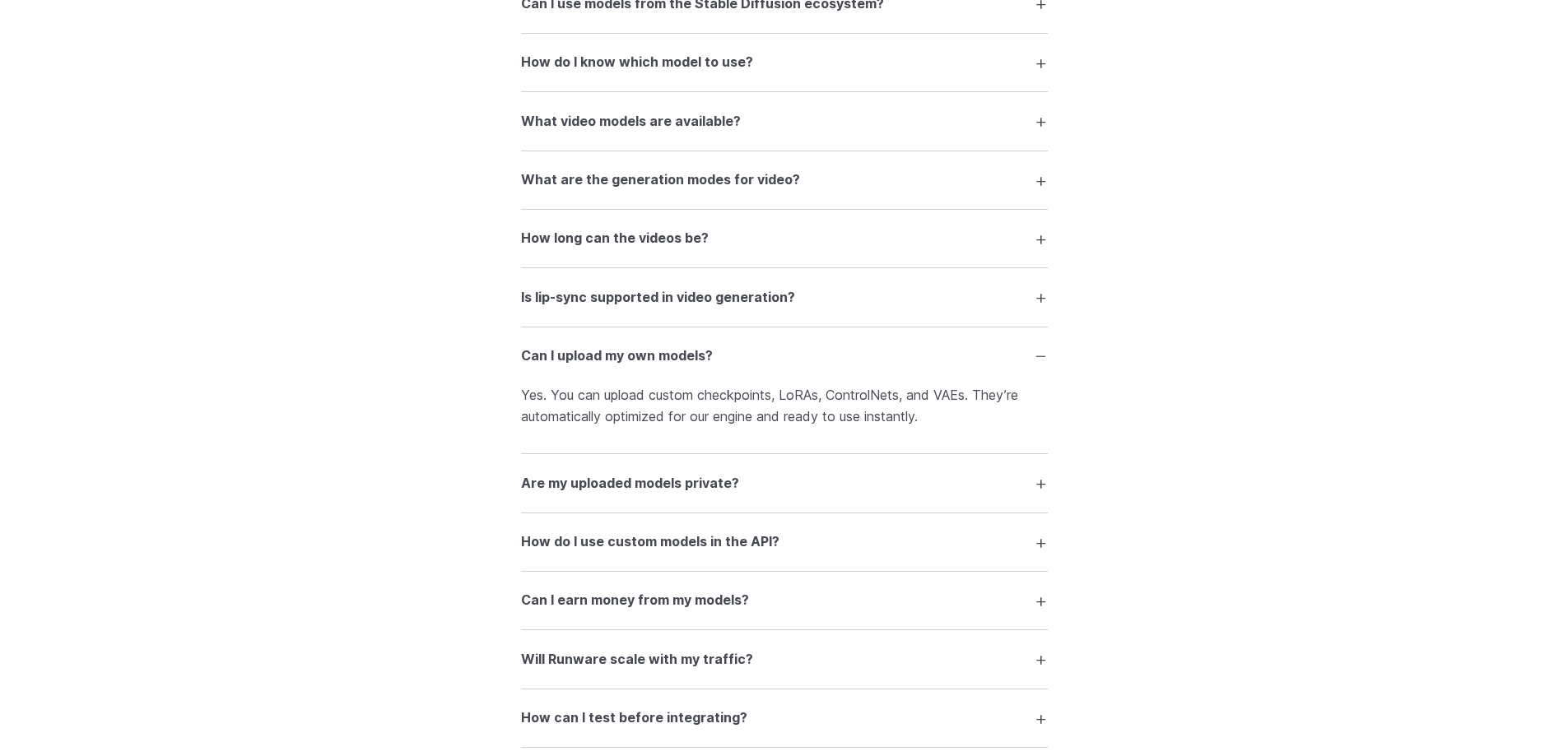
click at [701, 354] on h3 "Can I upload my own models?" at bounding box center [616, 356] width 192 height 22
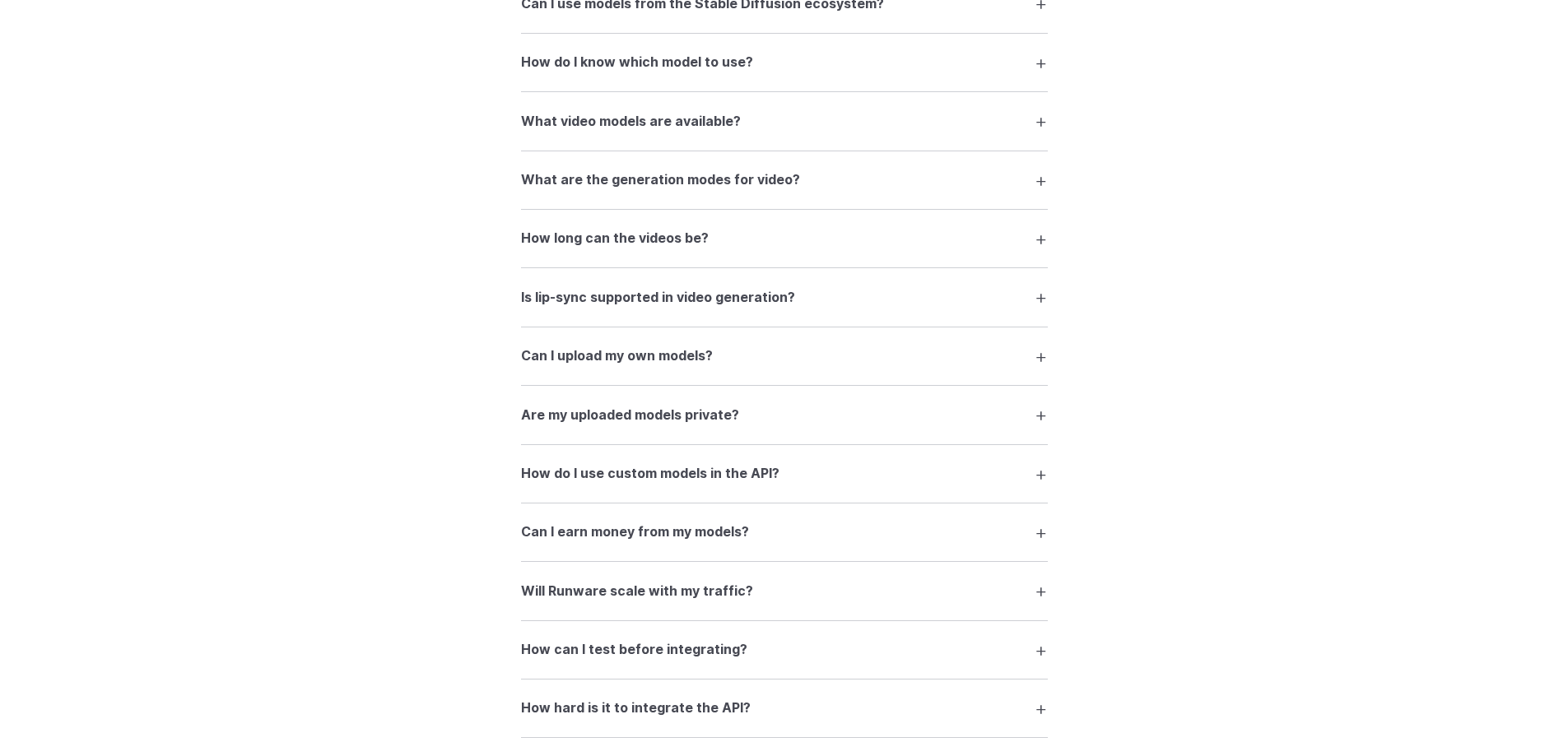
click at [815, 421] on summary "Are my uploaded models private?" at bounding box center [784, 414] width 526 height 31
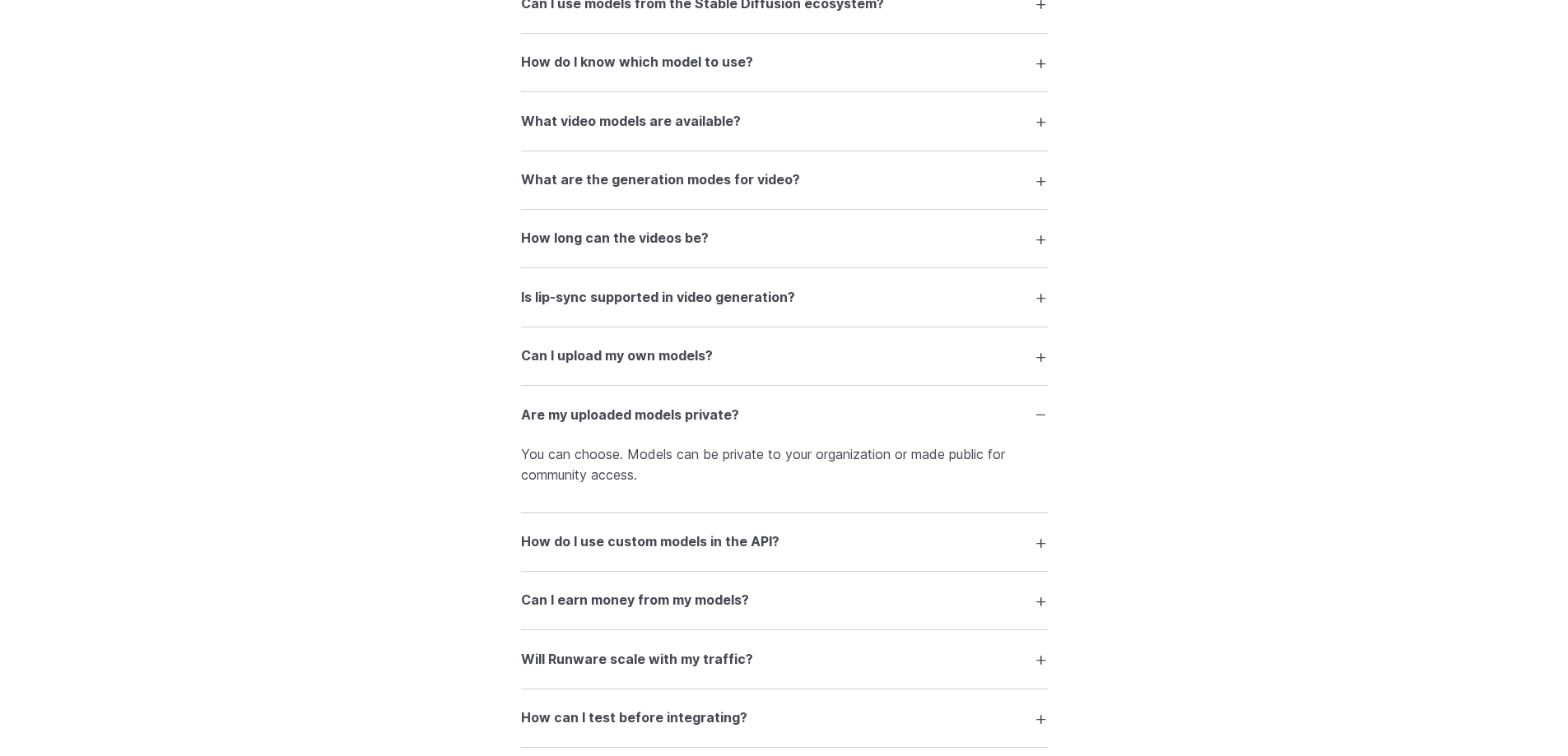
click at [801, 415] on summary "Are my uploaded models private?" at bounding box center [784, 414] width 526 height 31
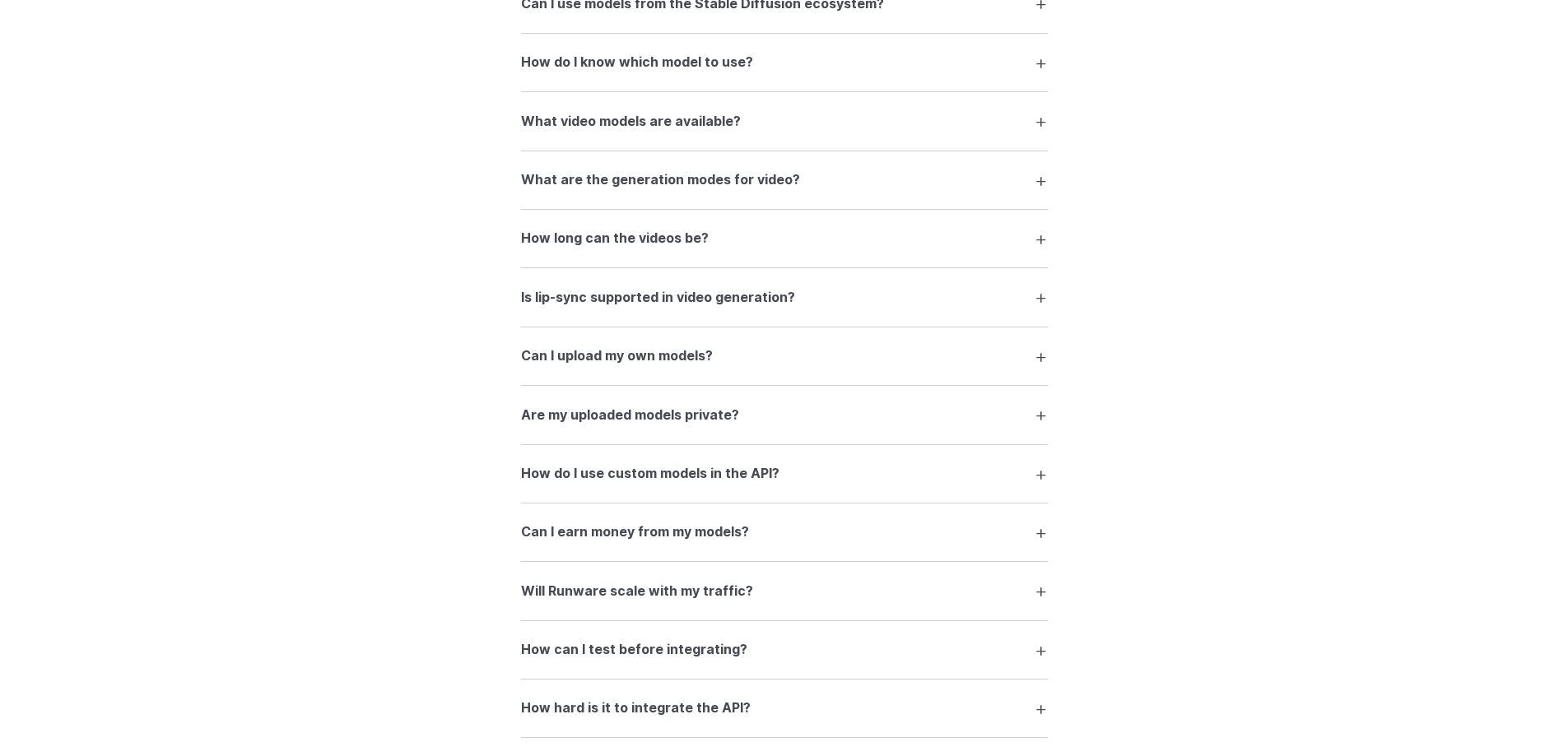
click at [820, 470] on summary "How do I use custom models in the API?" at bounding box center [784, 473] width 526 height 31
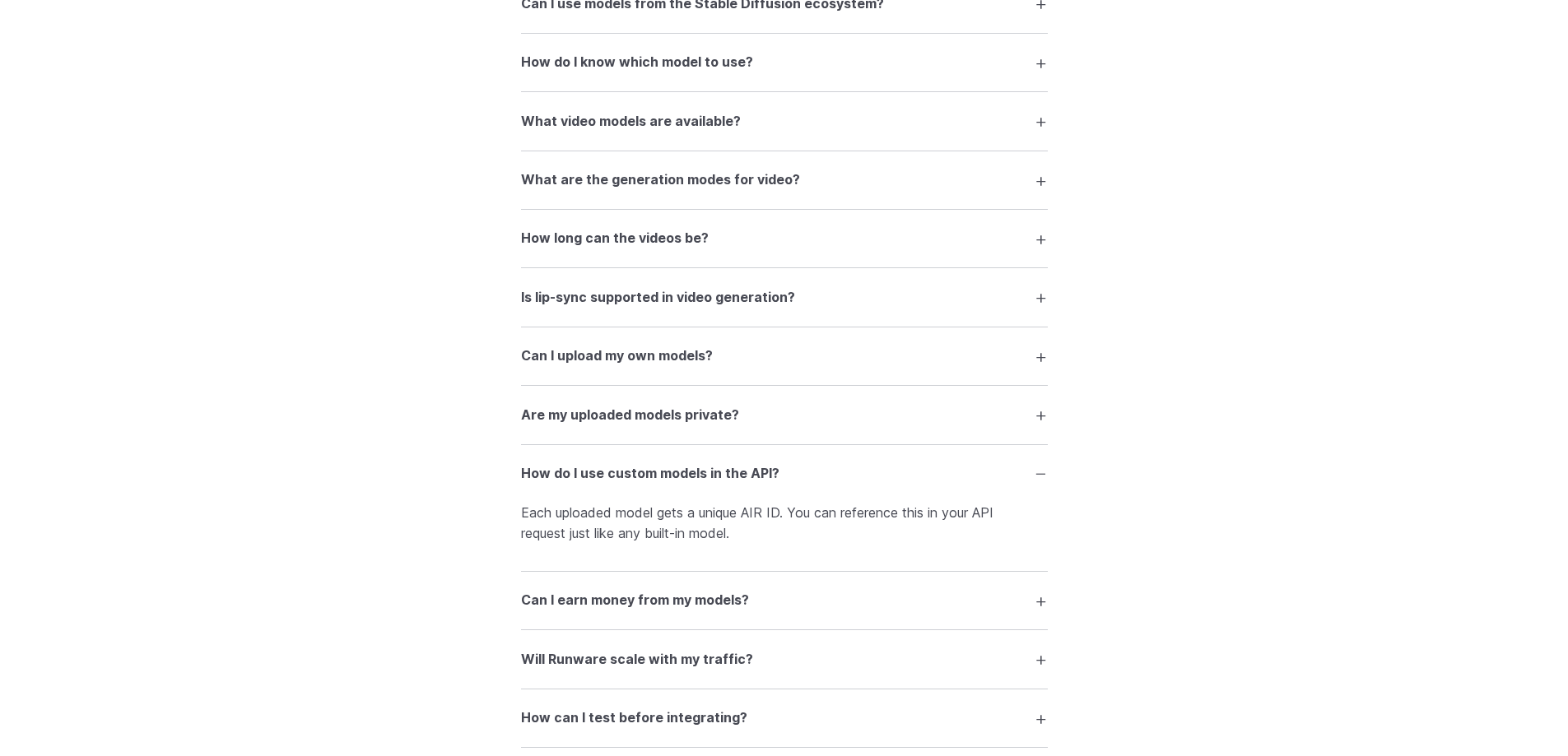
click at [820, 470] on summary "How do I use custom models in the API?" at bounding box center [784, 473] width 526 height 31
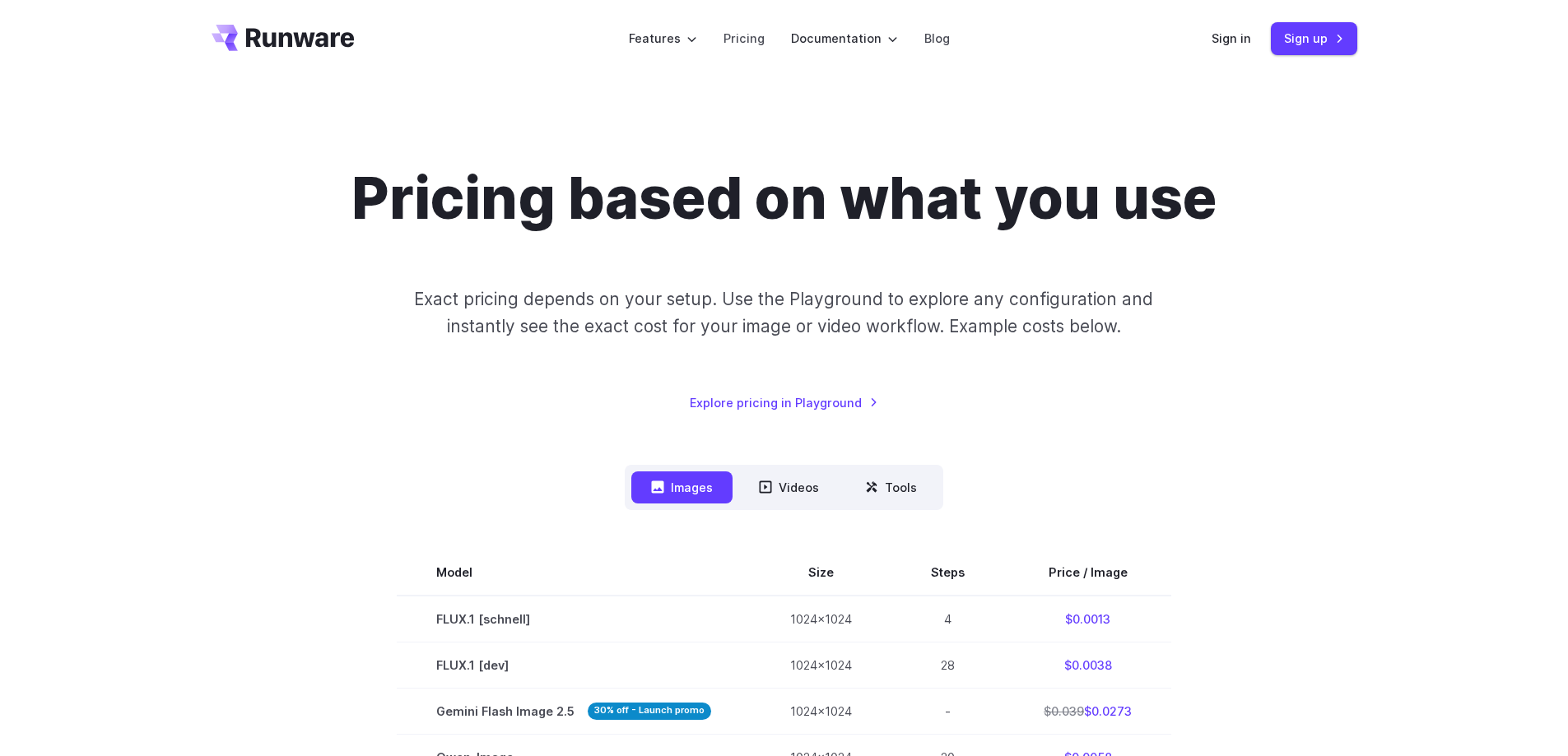
scroll to position [0, 0]
